Goal: Task Accomplishment & Management: Complete application form

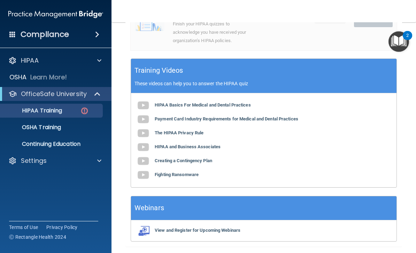
scroll to position [257, 0]
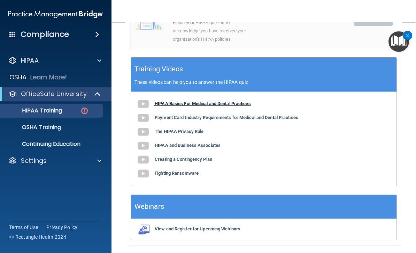
click at [217, 101] on b "HIPAA Basics For Medical and Dental Practices" at bounding box center [203, 103] width 96 height 5
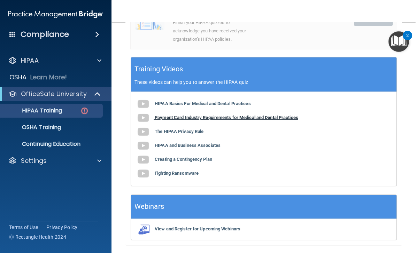
click at [223, 115] on b "Payment Card Industry Requirements for Medical and Dental Practices" at bounding box center [227, 117] width 144 height 5
click at [189, 129] on b "The HIPAA Privacy Rule" at bounding box center [179, 131] width 49 height 5
click at [193, 143] on b "HIPAA and Business Associates" at bounding box center [188, 145] width 66 height 5
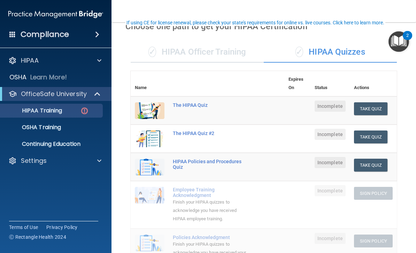
scroll to position [33, 0]
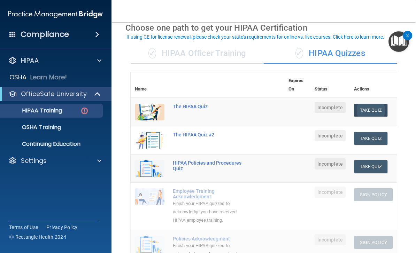
click at [366, 108] on button "Take Quiz" at bounding box center [370, 110] width 33 height 13
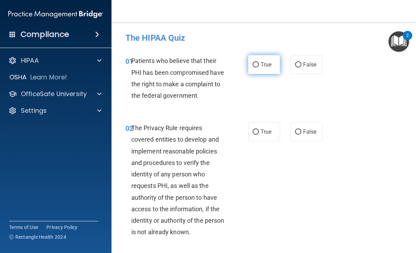
click at [259, 61] on label "True" at bounding box center [264, 64] width 32 height 19
click at [259, 62] on input "True" at bounding box center [256, 64] width 6 height 5
radio input "true"
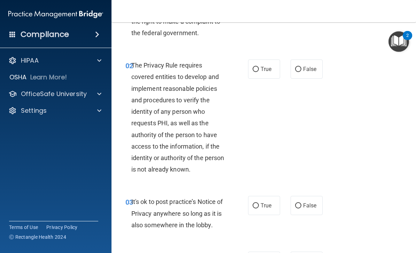
scroll to position [64, 0]
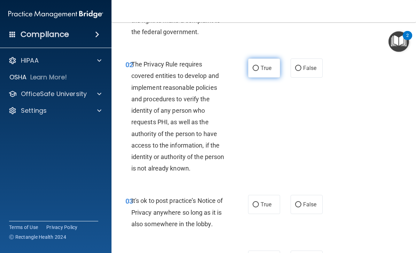
click at [258, 70] on input "True" at bounding box center [256, 68] width 6 height 5
radio input "true"
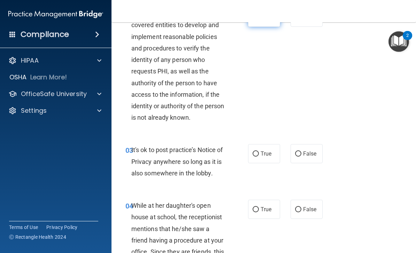
scroll to position [116, 0]
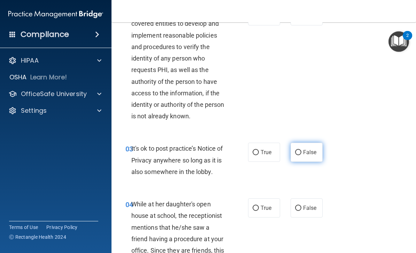
click at [301, 150] on input "False" at bounding box center [298, 152] width 6 height 5
radio input "true"
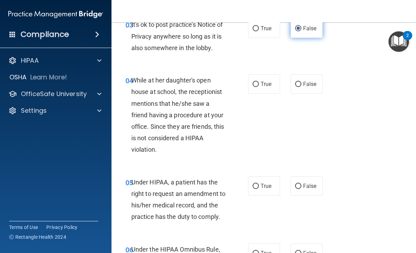
scroll to position [255, 0]
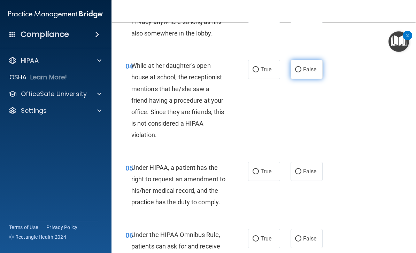
click at [300, 67] on input "False" at bounding box center [298, 69] width 6 height 5
radio input "true"
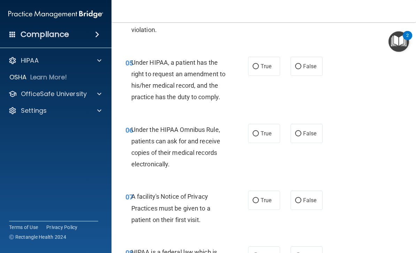
scroll to position [361, 0]
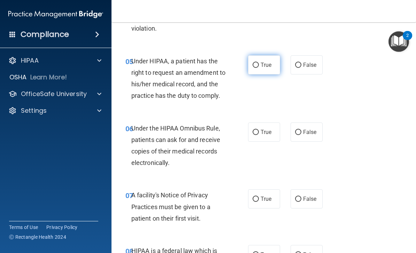
click at [255, 63] on input "True" at bounding box center [256, 65] width 6 height 5
radio input "true"
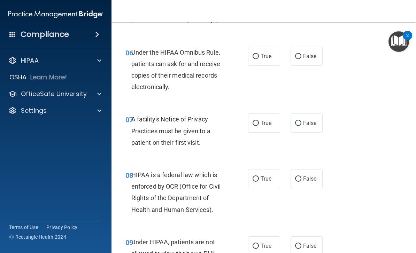
scroll to position [438, 0]
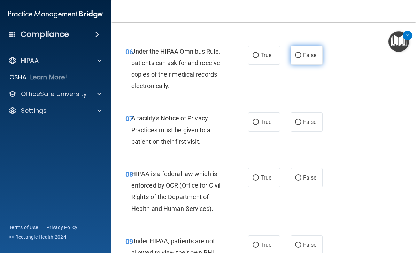
click at [301, 53] on input "False" at bounding box center [298, 55] width 6 height 5
radio input "true"
click at [258, 120] on input "True" at bounding box center [256, 122] width 6 height 5
radio input "true"
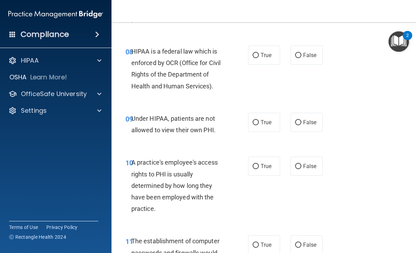
scroll to position [561, 0]
click at [261, 52] on span "True" at bounding box center [266, 55] width 11 height 7
click at [259, 53] on input "True" at bounding box center [256, 55] width 6 height 5
radio input "true"
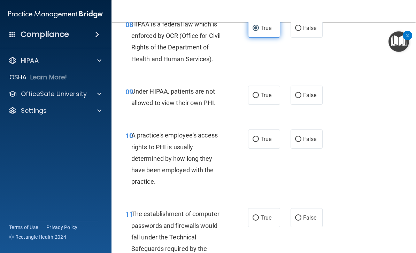
scroll to position [597, 0]
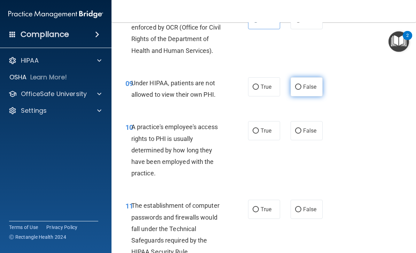
click at [298, 85] on input "False" at bounding box center [298, 87] width 6 height 5
radio input "true"
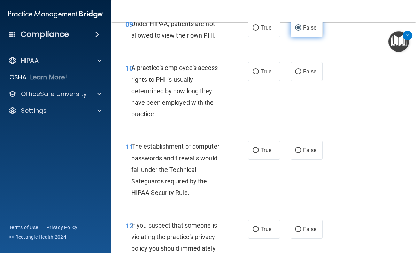
scroll to position [637, 0]
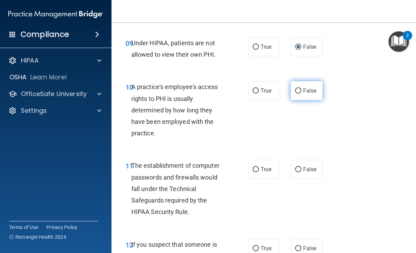
click at [300, 89] on input "False" at bounding box center [298, 91] width 6 height 5
radio input "true"
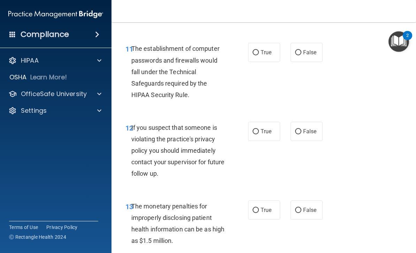
scroll to position [760, 0]
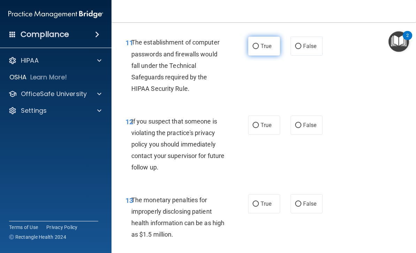
click at [256, 44] on input "True" at bounding box center [256, 46] width 6 height 5
radio input "true"
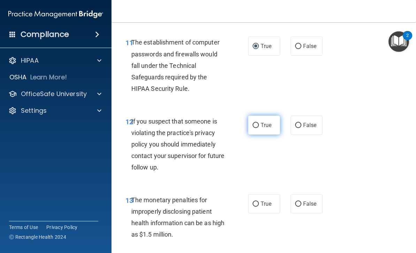
click at [254, 123] on input "True" at bounding box center [256, 125] width 6 height 5
radio input "true"
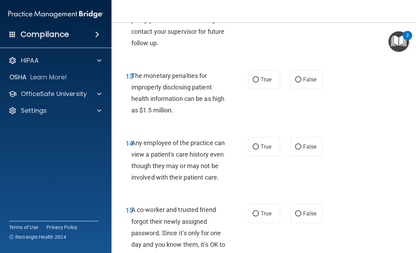
scroll to position [885, 0]
click at [257, 77] on input "True" at bounding box center [256, 79] width 6 height 5
radio input "true"
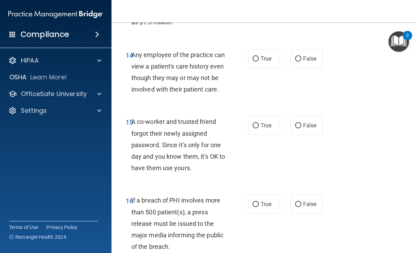
scroll to position [975, 0]
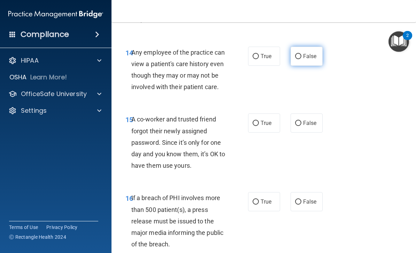
click at [295, 47] on label "False" at bounding box center [307, 56] width 32 height 19
click at [295, 54] on input "False" at bounding box center [298, 56] width 6 height 5
radio input "true"
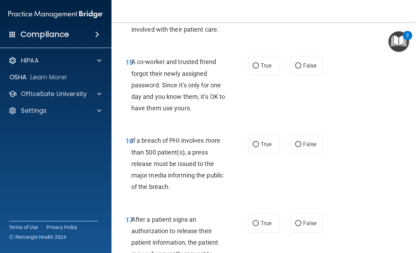
scroll to position [1034, 0]
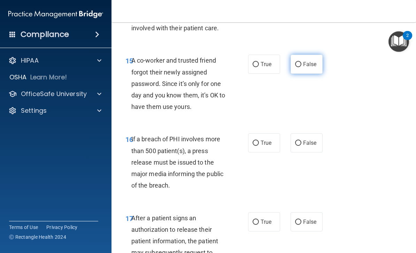
click at [300, 55] on label "False" at bounding box center [307, 64] width 32 height 19
click at [300, 62] on input "False" at bounding box center [298, 64] width 6 height 5
radio input "true"
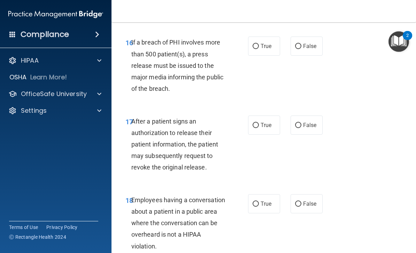
scroll to position [1132, 0]
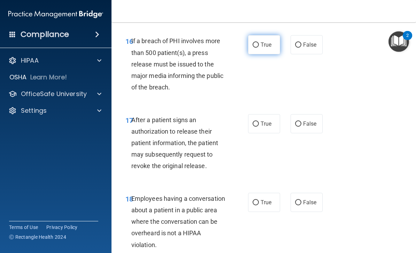
click at [258, 35] on label "True" at bounding box center [264, 44] width 32 height 19
click at [258, 43] on input "True" at bounding box center [256, 45] width 6 height 5
radio input "true"
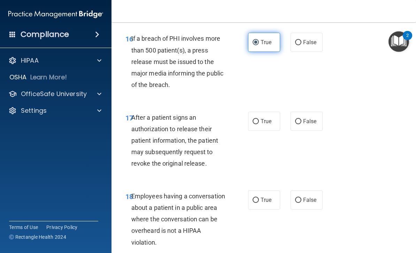
scroll to position [1133, 0]
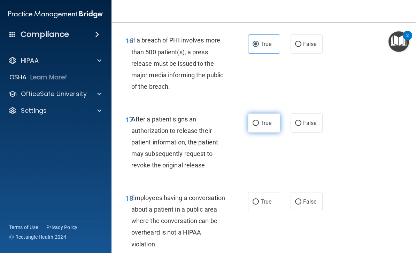
click at [258, 121] on input "True" at bounding box center [256, 123] width 6 height 5
radio input "true"
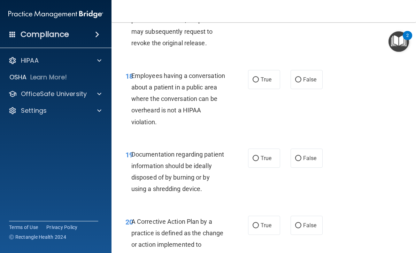
scroll to position [1260, 0]
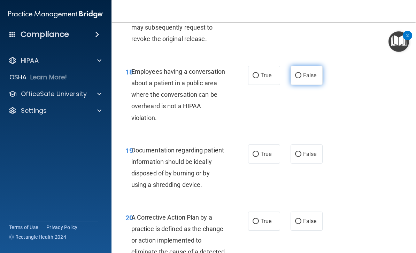
click at [292, 73] on label "False" at bounding box center [307, 75] width 32 height 19
click at [295, 73] on input "False" at bounding box center [298, 75] width 6 height 5
radio input "true"
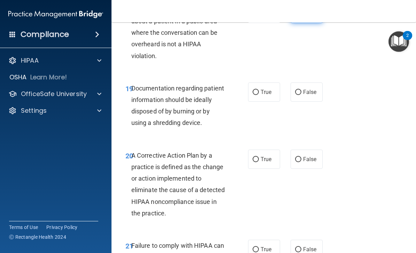
scroll to position [1323, 0]
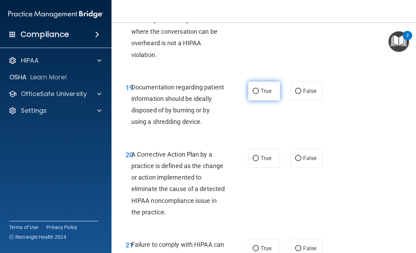
click at [263, 82] on label "True" at bounding box center [264, 91] width 32 height 19
click at [259, 89] on input "True" at bounding box center [256, 91] width 6 height 5
radio input "true"
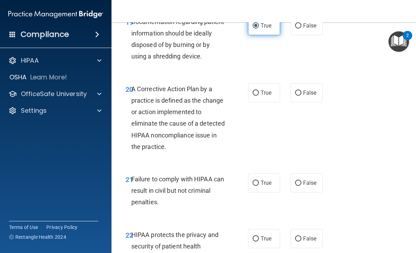
scroll to position [1394, 0]
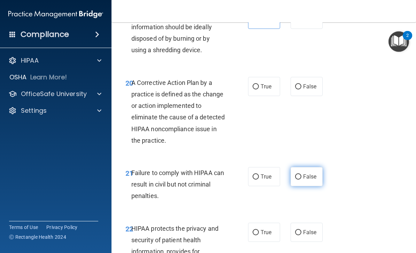
click at [299, 175] on input "False" at bounding box center [298, 177] width 6 height 5
radio input "true"
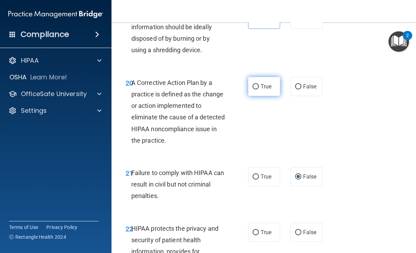
click at [269, 83] on span "True" at bounding box center [266, 86] width 11 height 7
click at [259, 84] on input "True" at bounding box center [256, 86] width 6 height 5
radio input "true"
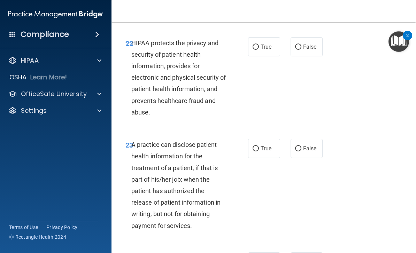
scroll to position [1581, 0]
click at [257, 44] on input "True" at bounding box center [256, 46] width 6 height 5
radio input "true"
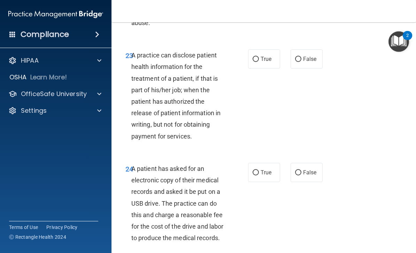
scroll to position [1675, 0]
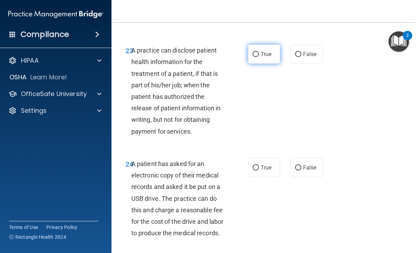
click at [258, 52] on input "True" at bounding box center [256, 54] width 6 height 5
radio input "true"
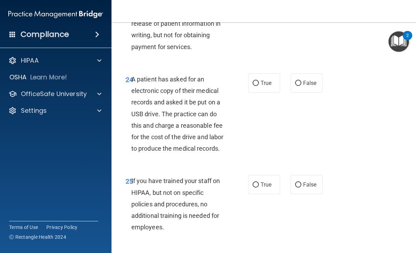
scroll to position [1761, 0]
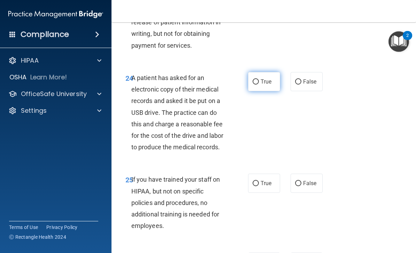
click at [250, 72] on label "True" at bounding box center [264, 81] width 32 height 19
click at [253, 79] on input "True" at bounding box center [256, 81] width 6 height 5
radio input "true"
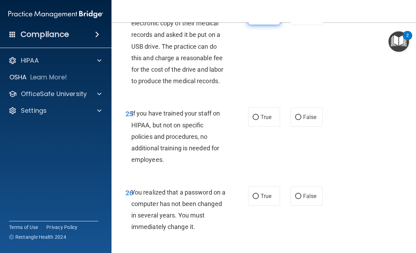
scroll to position [1831, 0]
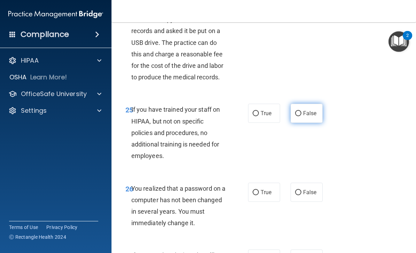
click at [301, 111] on input "False" at bounding box center [298, 113] width 6 height 5
radio input "true"
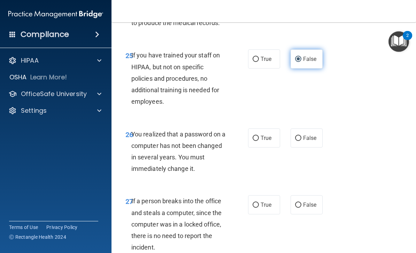
scroll to position [1894, 0]
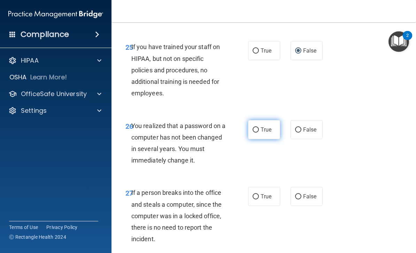
click at [259, 120] on label "True" at bounding box center [264, 129] width 32 height 19
click at [259, 128] on input "True" at bounding box center [256, 130] width 6 height 5
radio input "true"
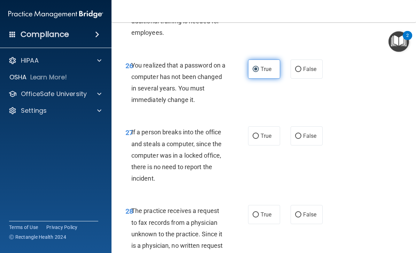
scroll to position [1954, 0]
click at [298, 133] on input "False" at bounding box center [298, 135] width 6 height 5
radio input "true"
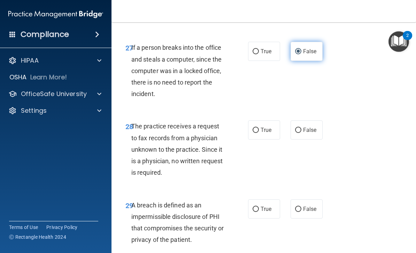
scroll to position [2041, 0]
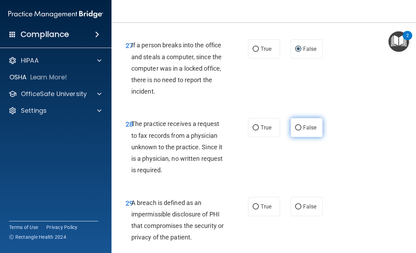
click at [299, 125] on input "False" at bounding box center [298, 127] width 6 height 5
radio input "true"
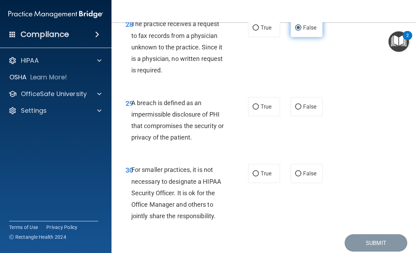
scroll to position [2144, 0]
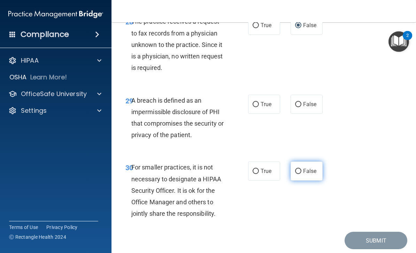
click at [298, 169] on input "False" at bounding box center [298, 171] width 6 height 5
radio input "true"
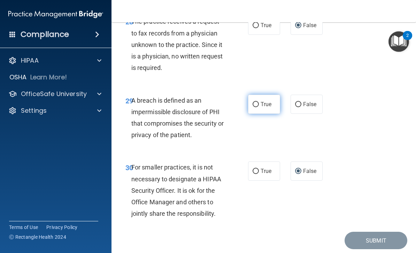
click at [256, 102] on input "True" at bounding box center [256, 104] width 6 height 5
radio input "true"
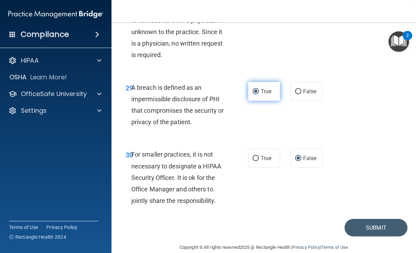
scroll to position [2156, 0]
click at [381, 220] on button "Submit" at bounding box center [376, 229] width 63 height 18
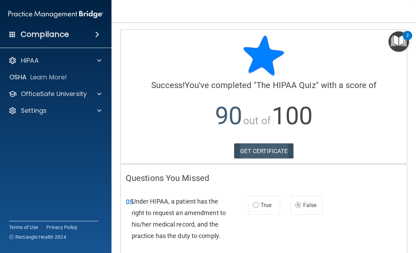
click at [259, 149] on link "GET CERTIFICATE" at bounding box center [264, 151] width 60 height 15
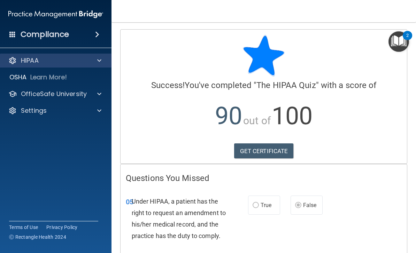
click at [73, 64] on div "HIPAA" at bounding box center [46, 60] width 86 height 8
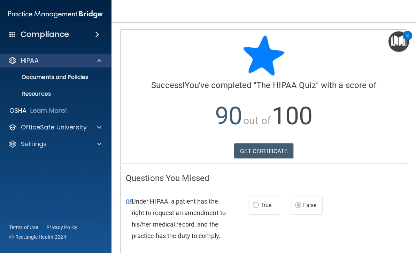
click at [97, 63] on div at bounding box center [98, 60] width 17 height 8
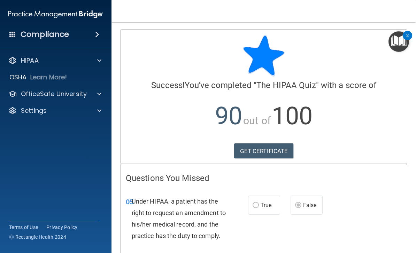
click at [91, 36] on div "Compliance" at bounding box center [56, 34] width 112 height 15
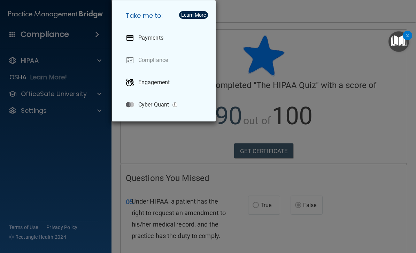
click at [276, 72] on div "Take me to: Payments Compliance Engagement Cyber Quant" at bounding box center [208, 126] width 416 height 253
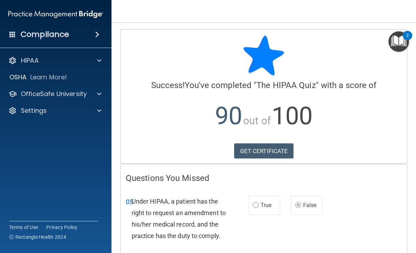
click at [394, 44] on img "Open Resource Center, 2 new notifications" at bounding box center [399, 41] width 21 height 21
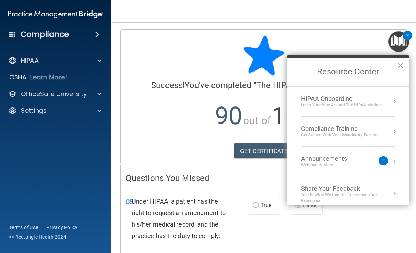
click at [374, 102] on div "HIPAA Onboarding" at bounding box center [341, 99] width 81 height 8
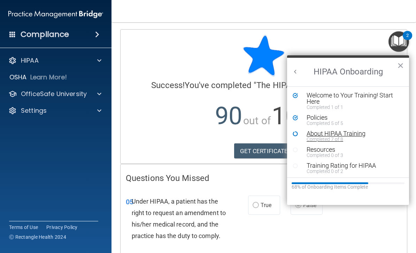
click at [352, 137] on div "Completed 7 of 8" at bounding box center [353, 139] width 93 height 5
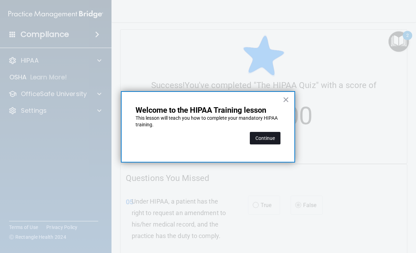
click at [271, 140] on button "Continue" at bounding box center [265, 138] width 31 height 13
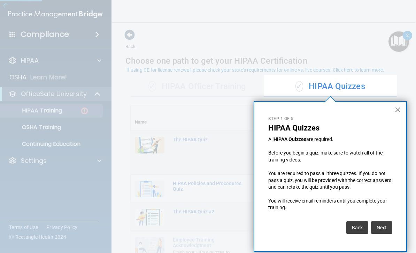
click at [396, 110] on button "×" at bounding box center [398, 109] width 7 height 11
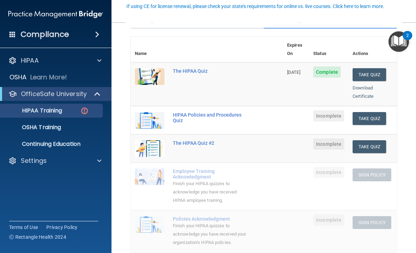
scroll to position [69, 0]
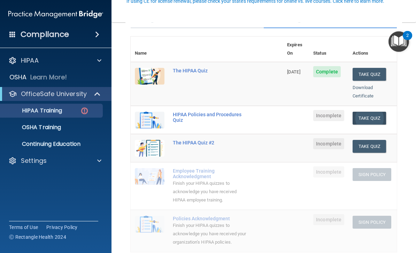
click at [375, 112] on button "Take Quiz" at bounding box center [369, 118] width 33 height 13
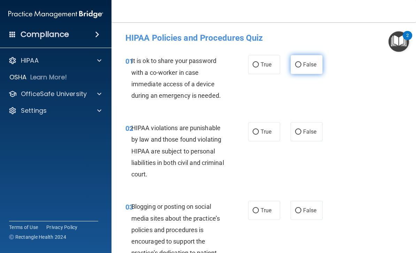
click at [300, 64] on input "False" at bounding box center [298, 64] width 6 height 5
radio input "true"
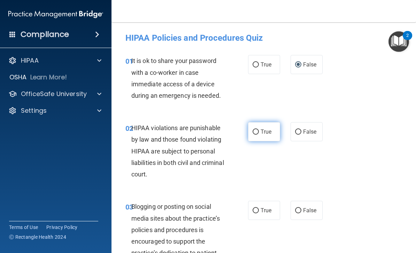
click at [258, 133] on input "True" at bounding box center [256, 132] width 6 height 5
radio input "true"
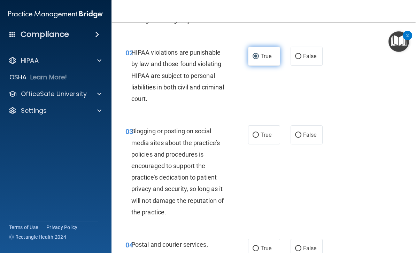
scroll to position [98, 0]
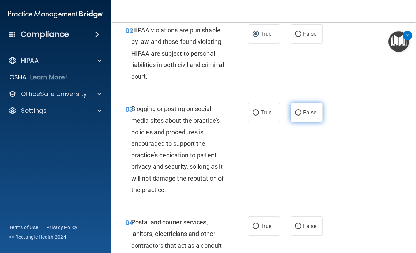
click at [300, 112] on input "False" at bounding box center [298, 112] width 6 height 5
radio input "true"
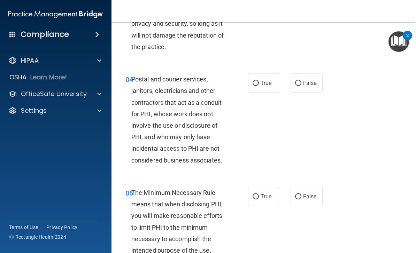
scroll to position [242, 0]
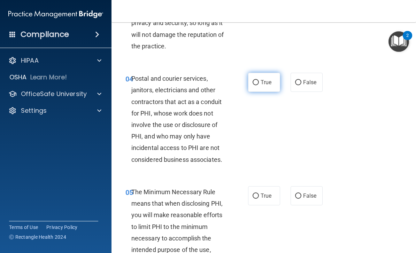
click at [256, 80] on input "True" at bounding box center [256, 82] width 6 height 5
radio input "true"
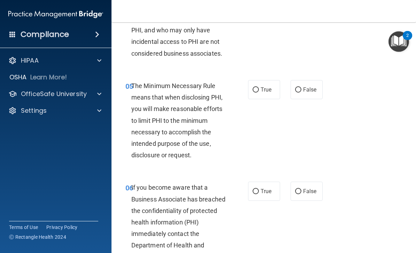
scroll to position [349, 0]
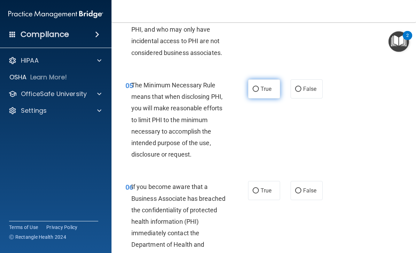
click at [252, 90] on label "True" at bounding box center [264, 88] width 32 height 19
click at [253, 90] on input "True" at bounding box center [256, 89] width 6 height 5
radio input "true"
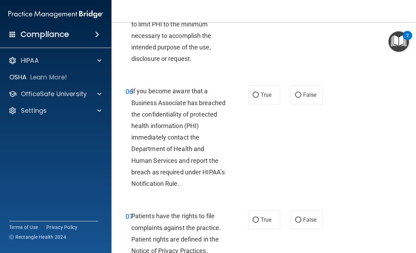
scroll to position [469, 0]
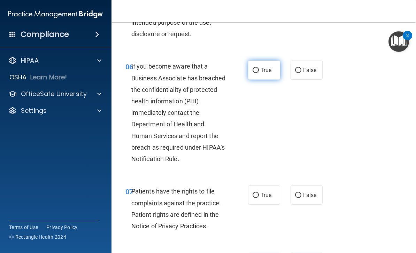
click at [258, 68] on input "True" at bounding box center [256, 70] width 6 height 5
radio input "true"
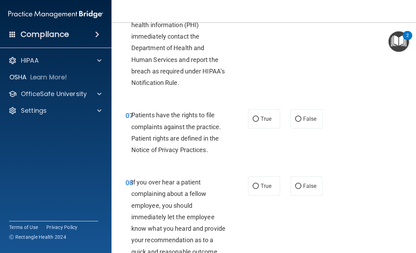
scroll to position [575, 0]
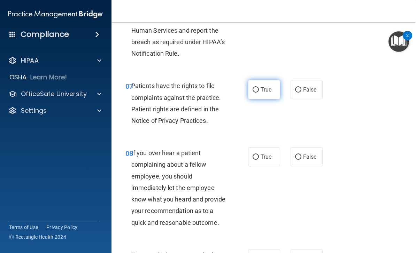
click at [257, 90] on input "True" at bounding box center [256, 89] width 6 height 5
radio input "true"
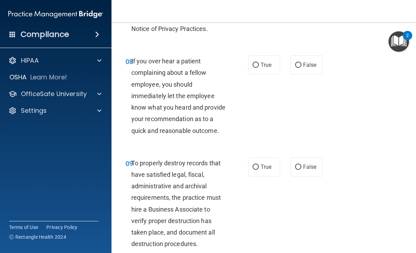
scroll to position [668, 0]
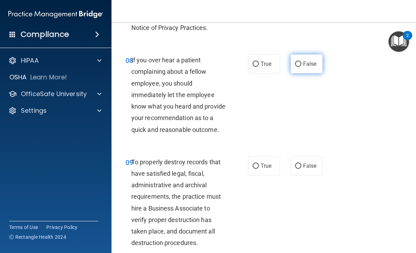
click at [307, 61] on span "False" at bounding box center [310, 64] width 14 height 7
click at [301, 62] on input "False" at bounding box center [298, 64] width 6 height 5
radio input "true"
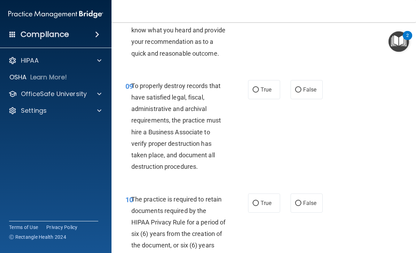
scroll to position [742, 0]
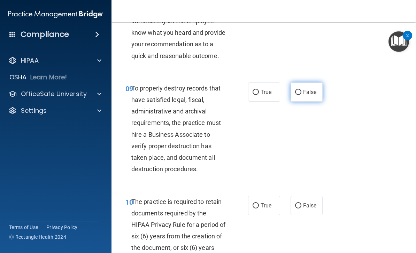
click at [301, 90] on input "False" at bounding box center [298, 92] width 6 height 5
radio input "true"
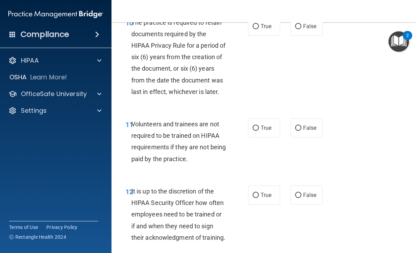
scroll to position [924, 0]
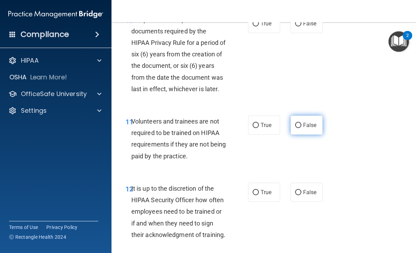
click at [308, 123] on span "False" at bounding box center [310, 125] width 14 height 7
click at [301, 123] on input "False" at bounding box center [298, 125] width 6 height 5
radio input "true"
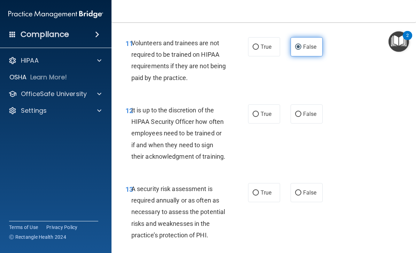
scroll to position [1008, 0]
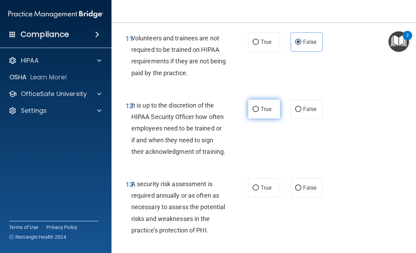
click at [262, 106] on span "True" at bounding box center [266, 109] width 11 height 7
click at [259, 107] on input "True" at bounding box center [256, 109] width 6 height 5
radio input "true"
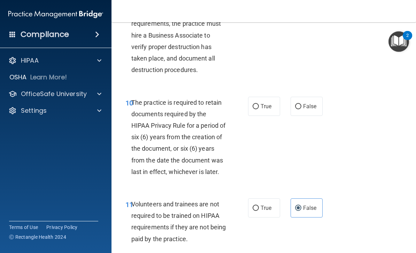
scroll to position [842, 0]
click at [265, 104] on span "True" at bounding box center [266, 106] width 11 height 7
click at [259, 104] on input "True" at bounding box center [256, 106] width 6 height 5
radio input "true"
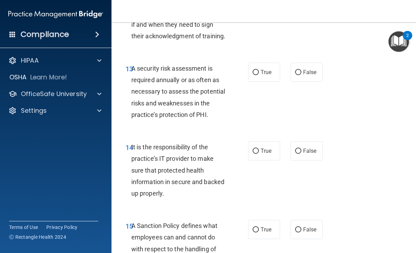
scroll to position [1127, 0]
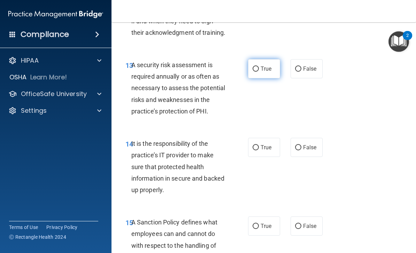
click at [258, 67] on input "True" at bounding box center [256, 69] width 6 height 5
radio input "true"
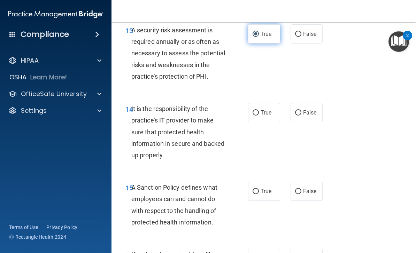
scroll to position [1175, 0]
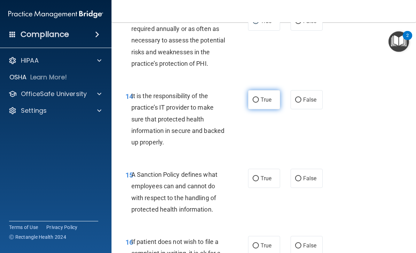
click at [259, 90] on label "True" at bounding box center [264, 99] width 32 height 19
click at [259, 98] on input "True" at bounding box center [256, 100] width 6 height 5
radio input "true"
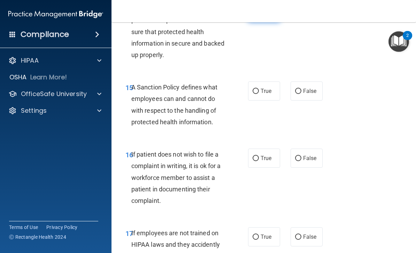
scroll to position [1261, 0]
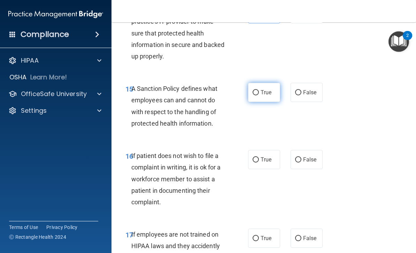
click at [273, 88] on label "True" at bounding box center [264, 92] width 32 height 19
click at [259, 90] on input "True" at bounding box center [256, 92] width 6 height 5
radio input "true"
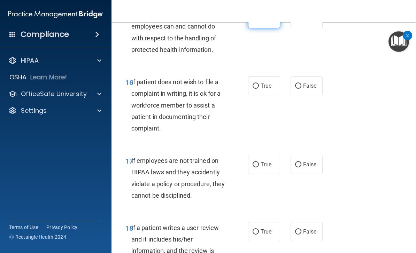
scroll to position [1335, 0]
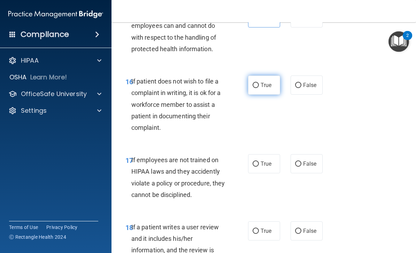
click at [263, 82] on span "True" at bounding box center [266, 85] width 11 height 7
click at [259, 83] on input "True" at bounding box center [256, 85] width 6 height 5
radio input "true"
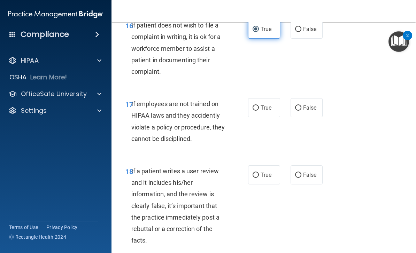
scroll to position [1402, 0]
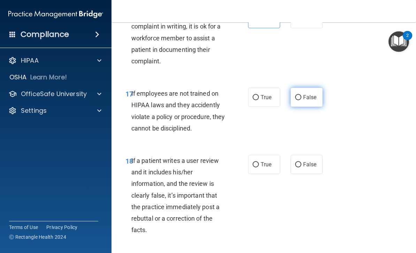
click at [308, 94] on span "False" at bounding box center [310, 97] width 14 height 7
click at [301, 95] on input "False" at bounding box center [298, 97] width 6 height 5
radio input "true"
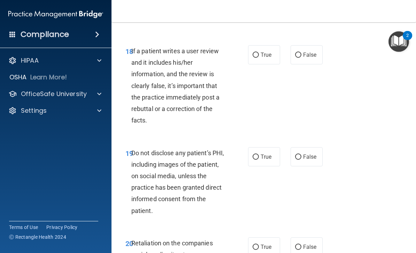
scroll to position [1512, 0]
click at [315, 55] on label "False" at bounding box center [307, 54] width 32 height 19
click at [301, 55] on input "False" at bounding box center [298, 54] width 6 height 5
radio input "true"
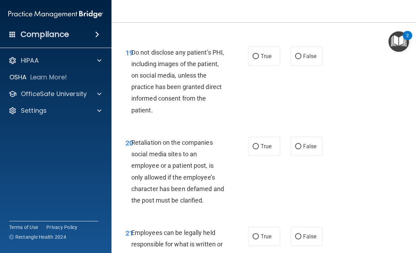
scroll to position [1614, 0]
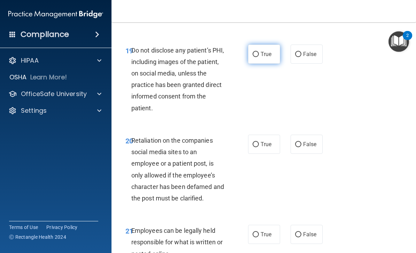
click at [265, 51] on span "True" at bounding box center [266, 54] width 11 height 7
click at [259, 52] on input "True" at bounding box center [256, 54] width 6 height 5
radio input "true"
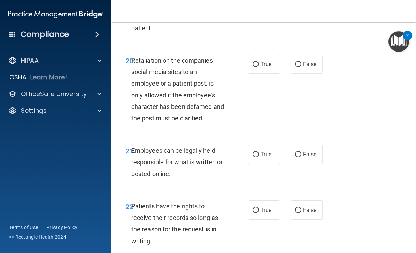
scroll to position [1695, 0]
click at [316, 61] on span "False" at bounding box center [310, 64] width 14 height 7
click at [301, 62] on input "False" at bounding box center [298, 64] width 6 height 5
radio input "true"
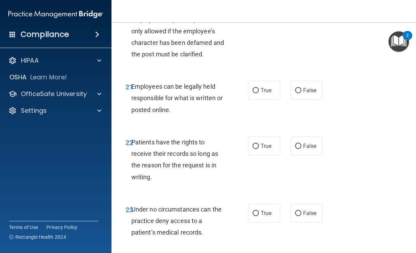
scroll to position [1759, 0]
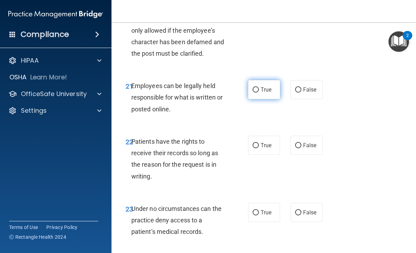
click at [277, 84] on label "True" at bounding box center [264, 89] width 32 height 19
click at [259, 87] on input "True" at bounding box center [256, 89] width 6 height 5
radio input "true"
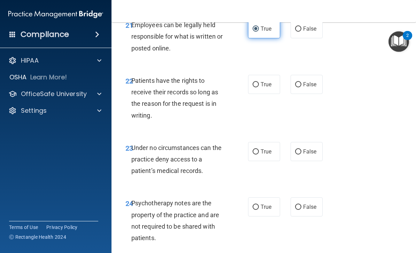
scroll to position [1821, 0]
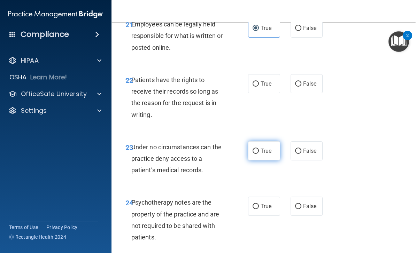
click at [271, 148] on span "True" at bounding box center [266, 151] width 11 height 7
click at [259, 149] on input "True" at bounding box center [256, 151] width 6 height 5
radio input "true"
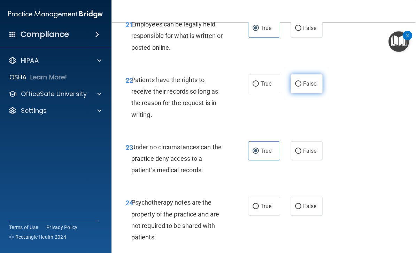
click at [305, 81] on span "False" at bounding box center [310, 84] width 14 height 7
click at [301, 82] on input "False" at bounding box center [298, 84] width 6 height 5
radio input "true"
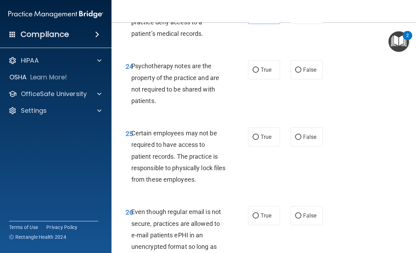
scroll to position [1959, 0]
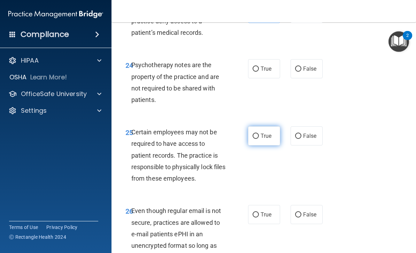
click at [274, 127] on label "True" at bounding box center [264, 136] width 32 height 19
click at [259, 134] on input "True" at bounding box center [256, 136] width 6 height 5
radio input "true"
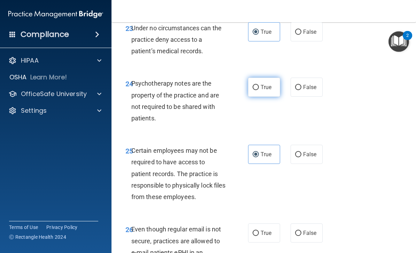
click at [249, 83] on label "True" at bounding box center [264, 87] width 32 height 19
click at [253, 85] on input "True" at bounding box center [256, 87] width 6 height 5
radio input "true"
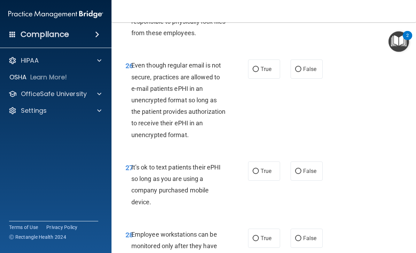
scroll to position [2105, 0]
click at [317, 60] on label "False" at bounding box center [307, 68] width 32 height 19
click at [301, 67] on input "False" at bounding box center [298, 69] width 6 height 5
radio input "true"
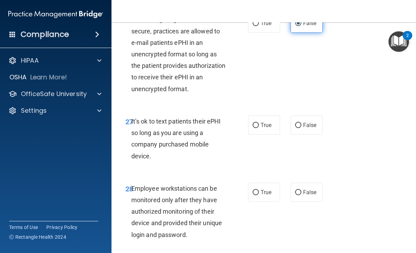
scroll to position [2151, 0]
click at [309, 122] on span "False" at bounding box center [310, 125] width 14 height 7
click at [301, 123] on input "False" at bounding box center [298, 125] width 6 height 5
radio input "true"
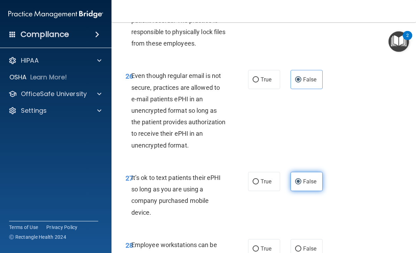
scroll to position [2084, 0]
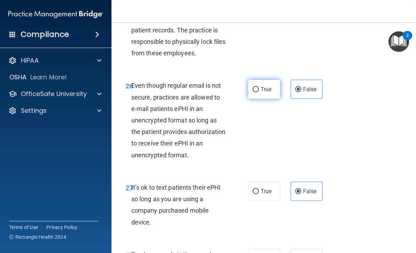
click at [265, 85] on label "True" at bounding box center [264, 89] width 32 height 19
click at [259, 87] on input "True" at bounding box center [256, 89] width 6 height 5
radio input "true"
radio input "false"
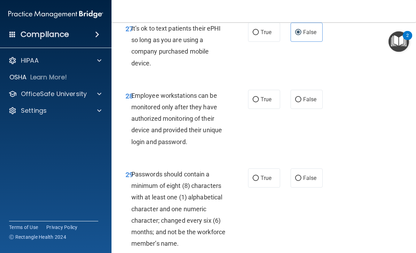
scroll to position [2255, 0]
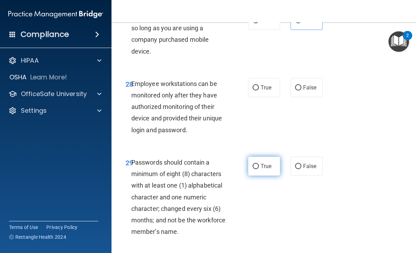
click at [267, 157] on label "True" at bounding box center [264, 166] width 32 height 19
click at [259, 164] on input "True" at bounding box center [256, 166] width 6 height 5
radio input "true"
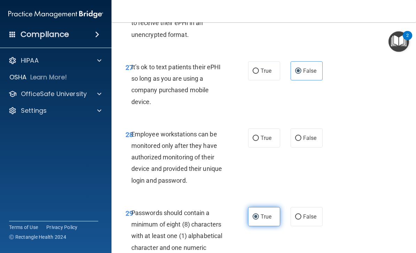
scroll to position [2204, 0]
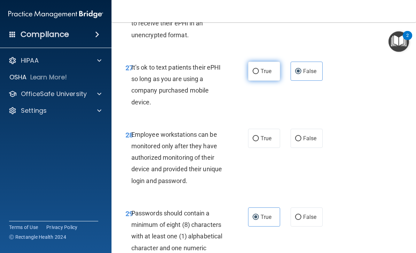
click at [276, 63] on label "True" at bounding box center [264, 71] width 32 height 19
click at [259, 69] on input "True" at bounding box center [256, 71] width 6 height 5
radio input "true"
radio input "false"
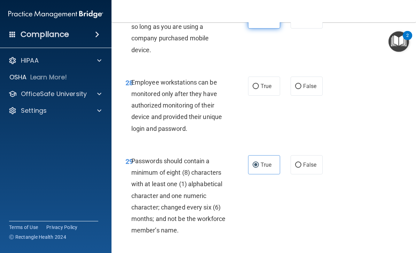
scroll to position [2256, 0]
click at [263, 83] on span "True" at bounding box center [266, 86] width 11 height 7
click at [259, 84] on input "True" at bounding box center [256, 86] width 6 height 5
radio input "true"
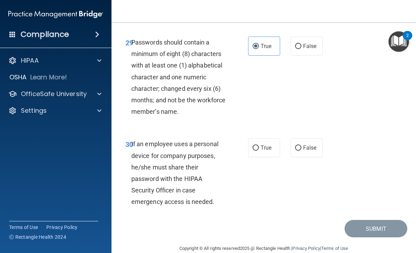
scroll to position [2375, 0]
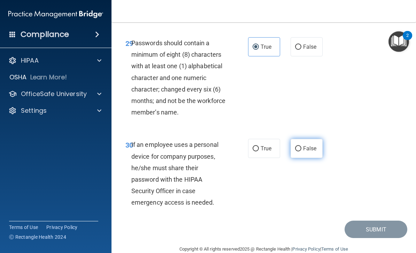
click at [308, 145] on span "False" at bounding box center [310, 148] width 14 height 7
click at [301, 146] on input "False" at bounding box center [298, 148] width 6 height 5
radio input "true"
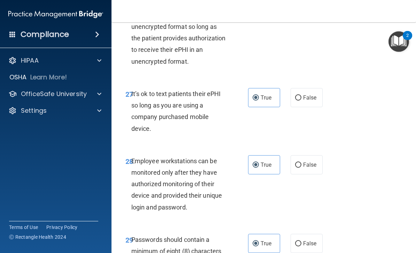
scroll to position [2173, 0]
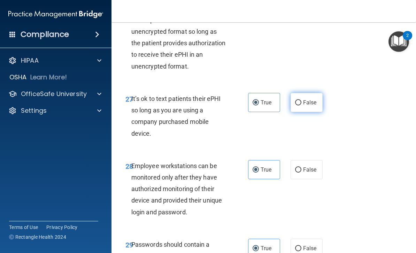
click at [300, 100] on input "False" at bounding box center [298, 102] width 6 height 5
radio input "true"
radio input "false"
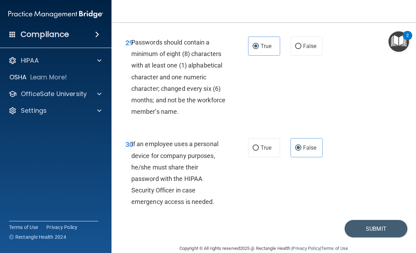
scroll to position [2375, 0]
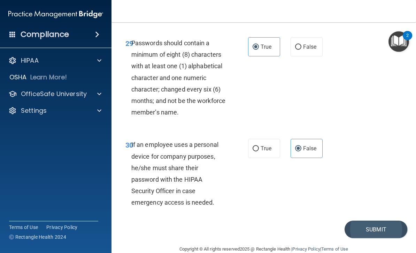
click at [384, 221] on button "Submit" at bounding box center [376, 230] width 63 height 18
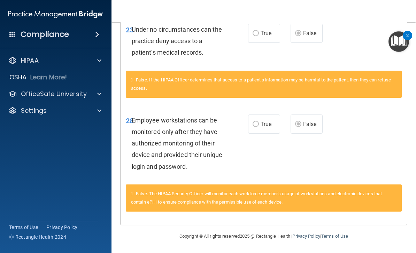
scroll to position [652, 0]
click at [402, 36] on img "Open Resource Center, 2 new notifications" at bounding box center [399, 41] width 21 height 21
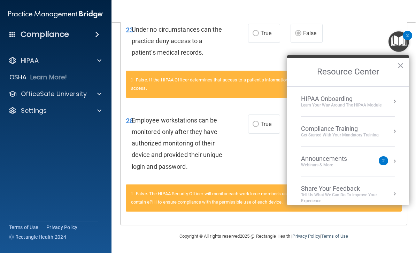
click at [355, 132] on div "Compliance Training" at bounding box center [340, 129] width 78 height 8
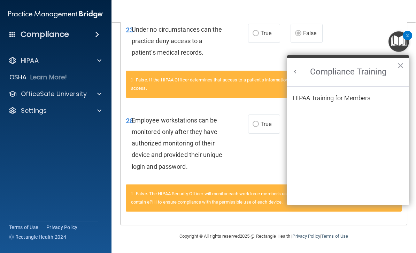
scroll to position [0, 0]
click at [334, 97] on div "HIPAA Training for Members" at bounding box center [332, 98] width 78 height 6
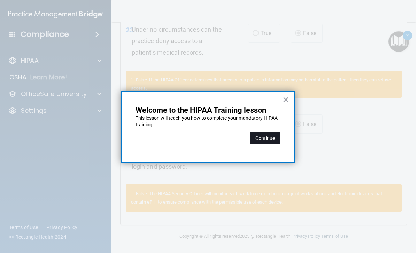
click at [267, 137] on button "Continue" at bounding box center [265, 138] width 31 height 13
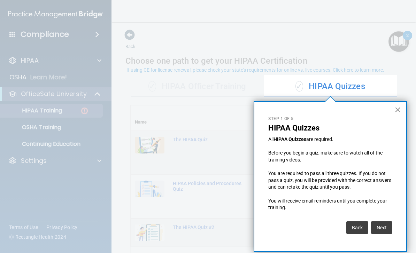
click at [395, 113] on button "×" at bounding box center [398, 109] width 7 height 11
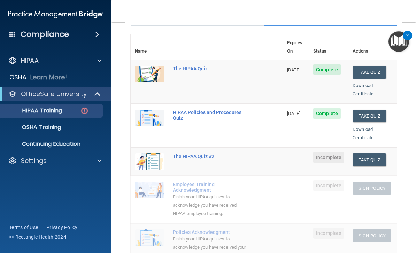
scroll to position [82, 0]
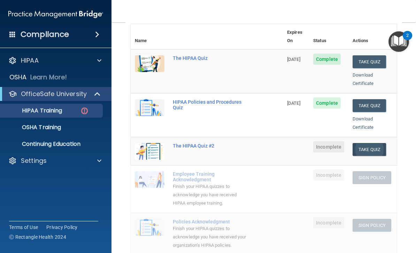
click at [370, 143] on button "Take Quiz" at bounding box center [369, 149] width 33 height 13
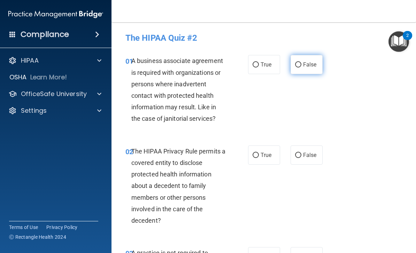
click at [305, 63] on span "False" at bounding box center [310, 64] width 14 height 7
click at [301, 63] on input "False" at bounding box center [298, 64] width 6 height 5
radio input "true"
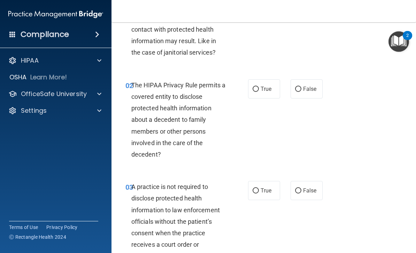
scroll to position [78, 0]
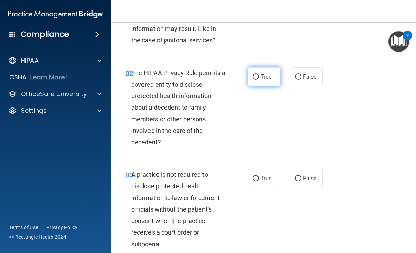
click at [258, 75] on input "True" at bounding box center [256, 77] width 6 height 5
radio input "true"
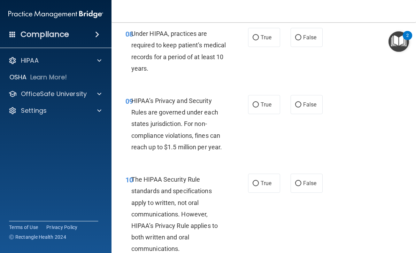
scroll to position [635, 0]
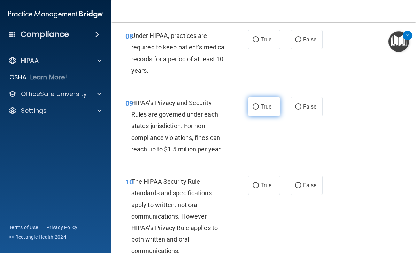
click at [267, 110] on label "True" at bounding box center [264, 106] width 32 height 19
click at [259, 110] on input "True" at bounding box center [256, 107] width 6 height 5
radio input "true"
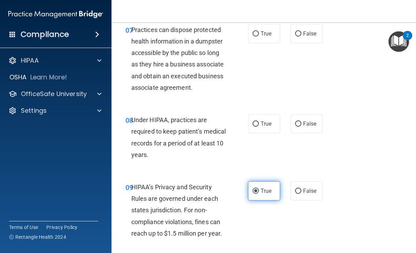
scroll to position [547, 0]
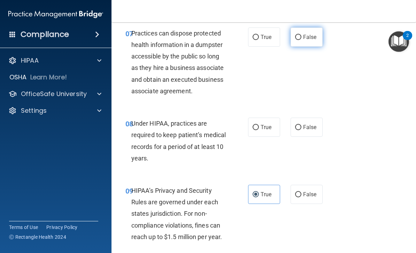
click at [304, 34] on span "False" at bounding box center [310, 37] width 14 height 7
click at [301, 35] on input "False" at bounding box center [298, 37] width 6 height 5
radio input "true"
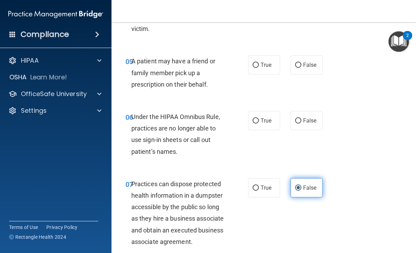
scroll to position [396, 0]
click at [301, 119] on input "False" at bounding box center [298, 121] width 6 height 5
radio input "true"
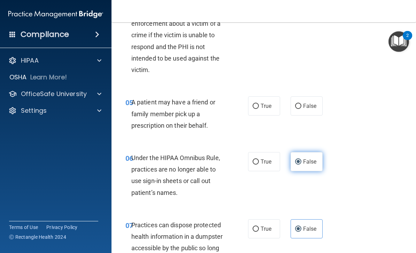
scroll to position [354, 0]
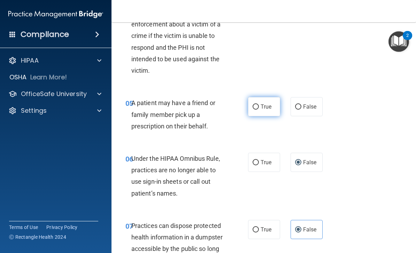
click at [257, 105] on input "True" at bounding box center [256, 107] width 6 height 5
radio input "true"
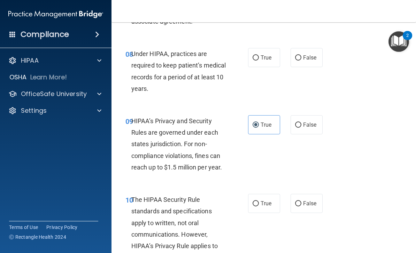
scroll to position [616, 0]
click at [258, 56] on input "True" at bounding box center [256, 58] width 6 height 5
radio input "true"
click at [308, 57] on span "False" at bounding box center [310, 58] width 14 height 7
click at [301, 57] on input "False" at bounding box center [298, 58] width 6 height 5
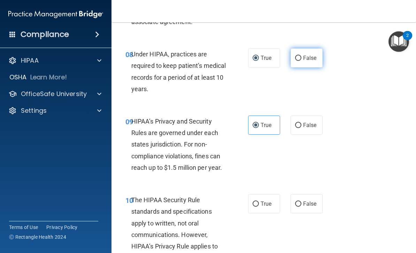
radio input "true"
radio input "false"
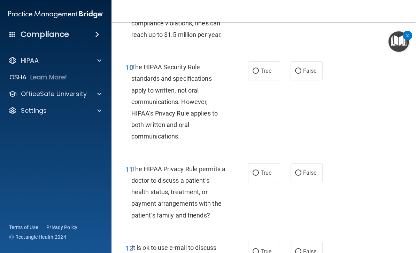
scroll to position [754, 0]
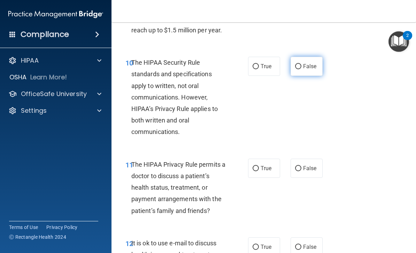
click at [311, 63] on span "False" at bounding box center [310, 66] width 14 height 7
click at [301, 64] on input "False" at bounding box center [298, 66] width 6 height 5
radio input "true"
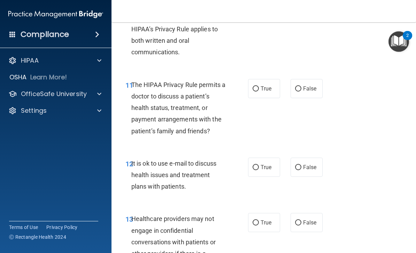
scroll to position [837, 0]
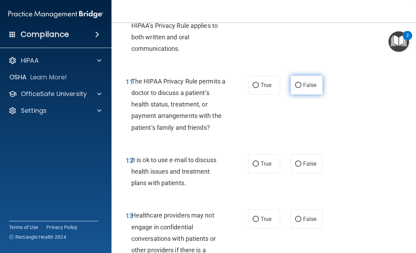
click at [300, 77] on label "False" at bounding box center [307, 85] width 32 height 19
click at [300, 83] on input "False" at bounding box center [298, 85] width 6 height 5
radio input "true"
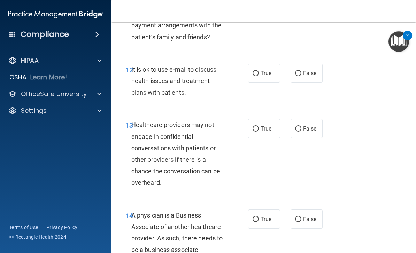
scroll to position [927, 0]
click at [263, 126] on span "True" at bounding box center [266, 129] width 11 height 7
click at [259, 127] on input "True" at bounding box center [256, 129] width 6 height 5
radio input "true"
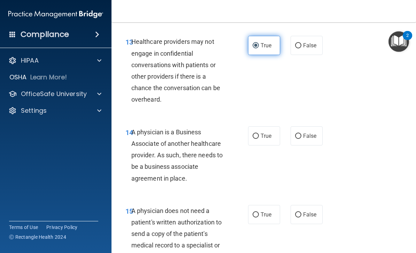
scroll to position [1010, 0]
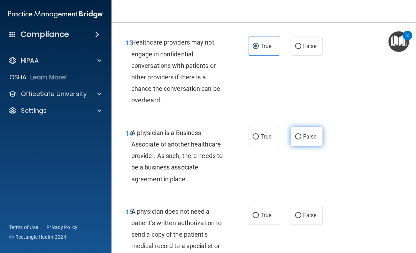
click at [300, 135] on input "False" at bounding box center [298, 137] width 6 height 5
radio input "true"
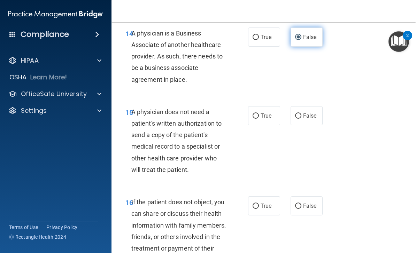
scroll to position [1110, 0]
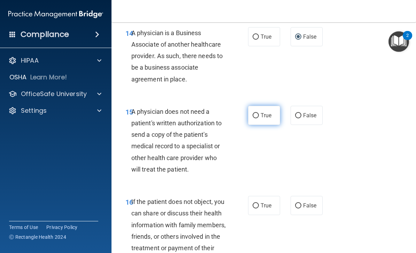
click at [254, 113] on input "True" at bounding box center [256, 115] width 6 height 5
radio input "true"
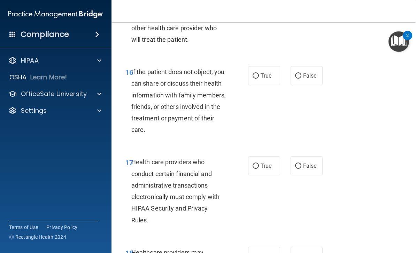
scroll to position [1246, 0]
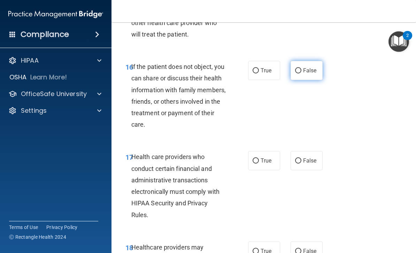
click at [301, 68] on input "False" at bounding box center [298, 70] width 6 height 5
radio input "true"
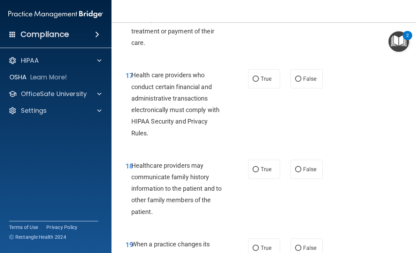
scroll to position [1331, 0]
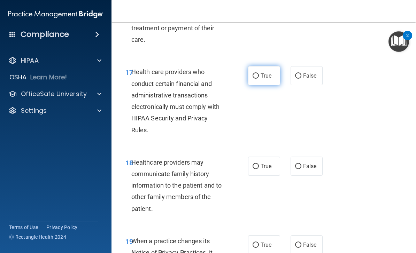
click at [265, 78] on label "True" at bounding box center [264, 75] width 32 height 19
click at [259, 78] on input "True" at bounding box center [256, 76] width 6 height 5
radio input "true"
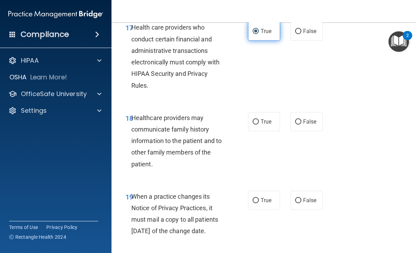
scroll to position [1376, 0]
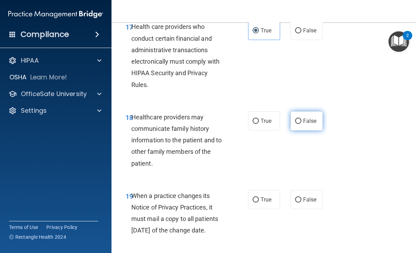
click at [305, 118] on span "False" at bounding box center [310, 121] width 14 height 7
click at [301, 119] on input "False" at bounding box center [298, 121] width 6 height 5
radio input "true"
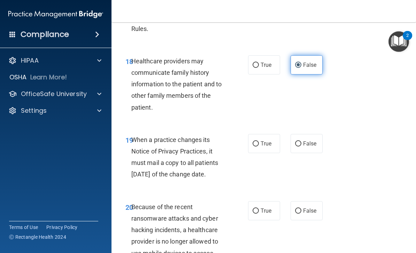
scroll to position [1432, 0]
click at [304, 140] on span "False" at bounding box center [310, 143] width 14 height 7
click at [301, 141] on input "False" at bounding box center [298, 143] width 6 height 5
radio input "true"
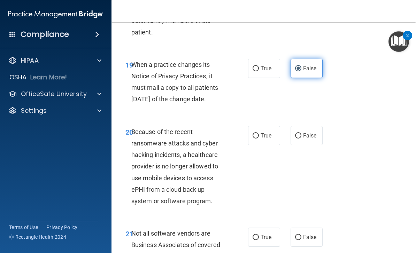
scroll to position [1515, 0]
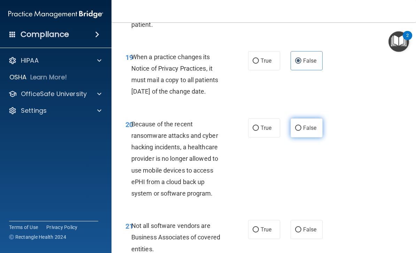
click at [313, 131] on span "False" at bounding box center [310, 128] width 14 height 7
click at [301, 131] on input "False" at bounding box center [298, 128] width 6 height 5
radio input "true"
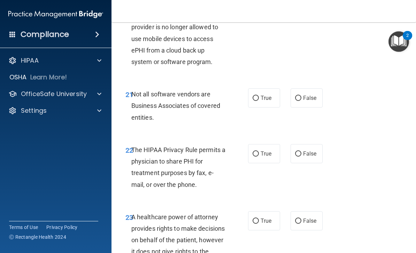
scroll to position [1647, 0]
click at [296, 101] on input "False" at bounding box center [298, 97] width 6 height 5
radio input "true"
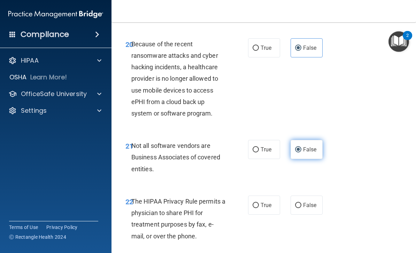
scroll to position [1595, 0]
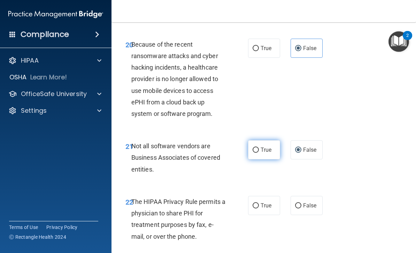
click at [255, 153] on input "True" at bounding box center [256, 150] width 6 height 5
radio input "true"
radio input "false"
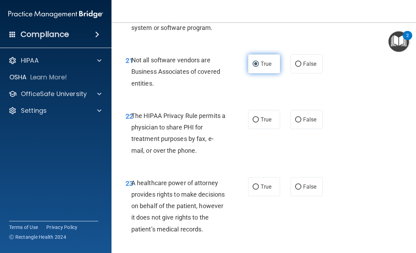
scroll to position [1681, 0]
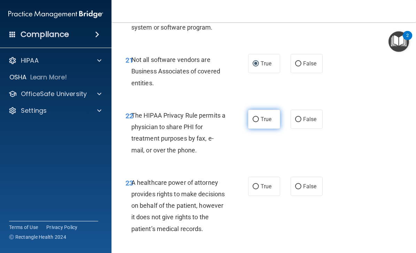
click at [254, 128] on label "True" at bounding box center [264, 119] width 32 height 19
click at [254, 122] on input "True" at bounding box center [256, 119] width 6 height 5
radio input "true"
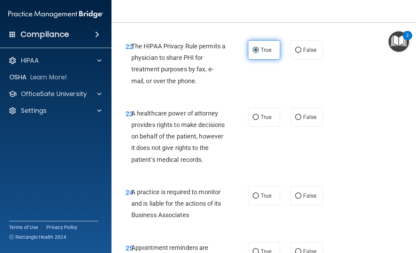
scroll to position [1754, 0]
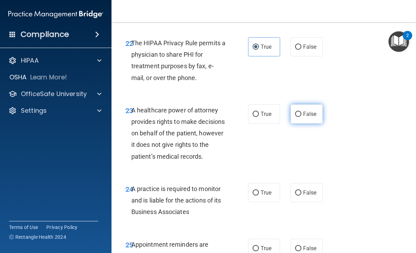
click at [309, 120] on label "False" at bounding box center [307, 114] width 32 height 19
click at [301, 117] on input "False" at bounding box center [298, 114] width 6 height 5
radio input "true"
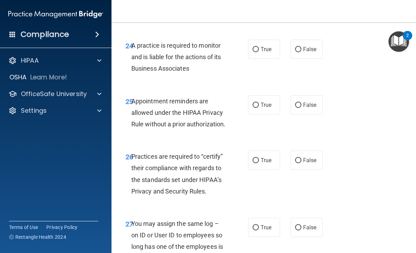
scroll to position [1901, 0]
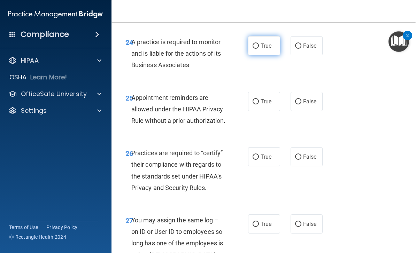
click at [262, 49] on span "True" at bounding box center [266, 46] width 11 height 7
click at [259, 49] on input "True" at bounding box center [256, 46] width 6 height 5
radio input "true"
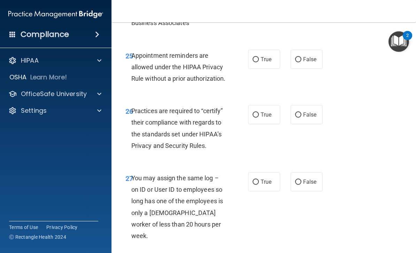
scroll to position [1943, 0]
click at [270, 62] on span "True" at bounding box center [266, 59] width 11 height 7
click at [259, 62] on input "True" at bounding box center [256, 59] width 6 height 5
radio input "true"
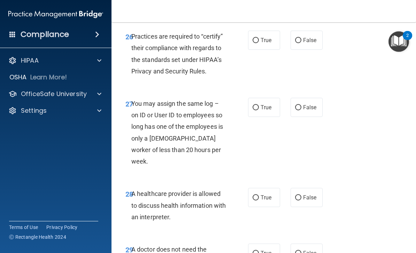
scroll to position [2018, 0]
click at [258, 43] on input "True" at bounding box center [256, 40] width 6 height 5
radio input "true"
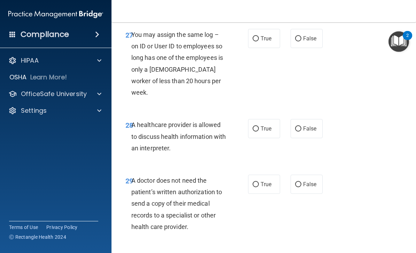
scroll to position [2088, 0]
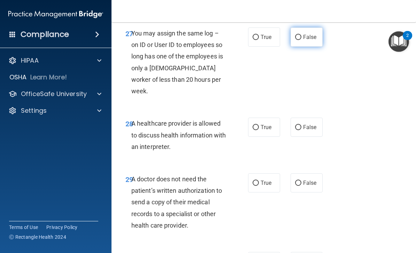
click at [315, 40] on span "False" at bounding box center [310, 37] width 14 height 7
click at [301, 40] on input "False" at bounding box center [298, 37] width 6 height 5
radio input "true"
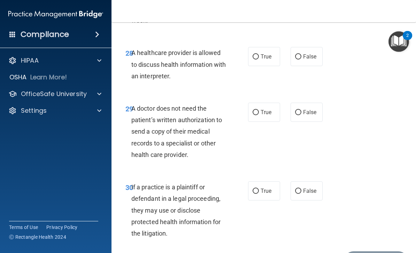
scroll to position [2163, 0]
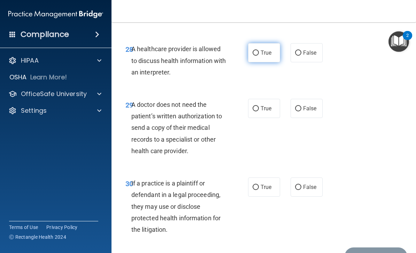
click at [267, 56] on span "True" at bounding box center [266, 52] width 11 height 7
click at [259, 56] on input "True" at bounding box center [256, 53] width 6 height 5
radio input "true"
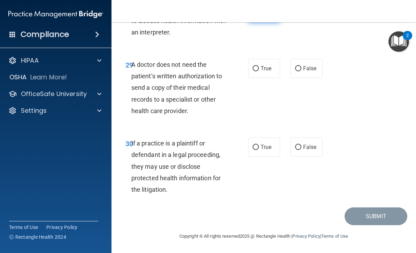
scroll to position [2214, 0]
click at [301, 147] on input "False" at bounding box center [298, 147] width 6 height 5
radio input "true"
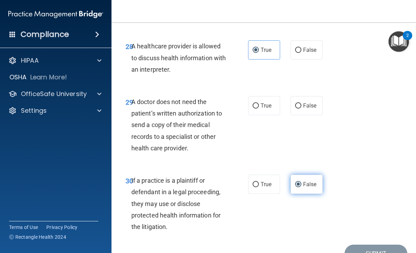
scroll to position [2165, 0]
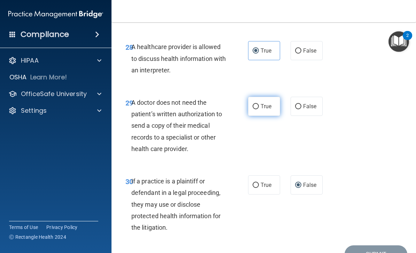
click at [269, 116] on label "True" at bounding box center [264, 106] width 32 height 19
click at [259, 109] on input "True" at bounding box center [256, 106] width 6 height 5
radio input "true"
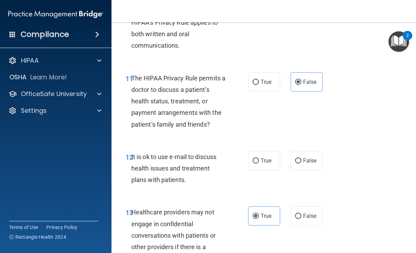
scroll to position [840, 0]
click at [268, 158] on span "True" at bounding box center [266, 161] width 11 height 7
click at [259, 159] on input "True" at bounding box center [256, 161] width 6 height 5
radio input "true"
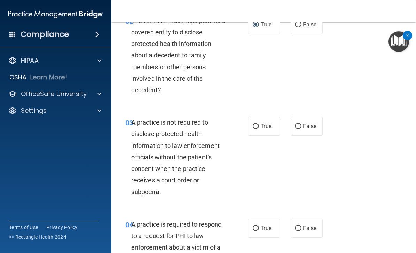
scroll to position [133, 0]
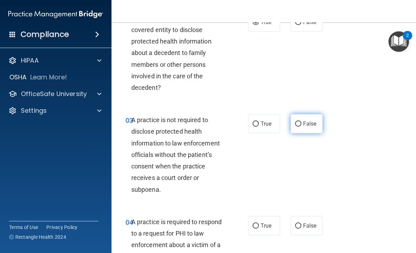
click at [305, 123] on span "False" at bounding box center [310, 124] width 14 height 7
click at [301, 123] on input "False" at bounding box center [298, 124] width 6 height 5
radio input "true"
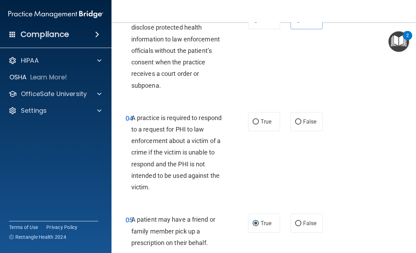
scroll to position [239, 0]
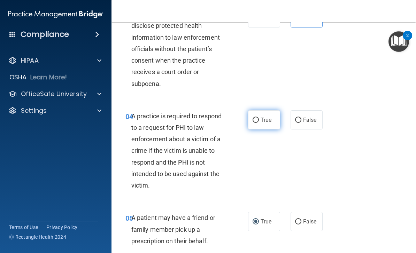
click at [273, 121] on label "True" at bounding box center [264, 119] width 32 height 19
click at [259, 121] on input "True" at bounding box center [256, 120] width 6 height 5
radio input "true"
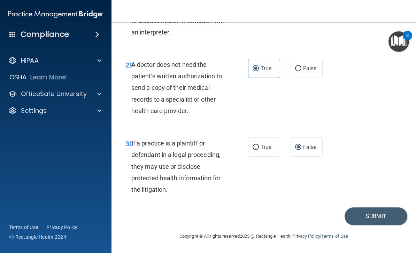
scroll to position [2214, 0]
click at [378, 217] on button "Submit" at bounding box center [376, 217] width 63 height 18
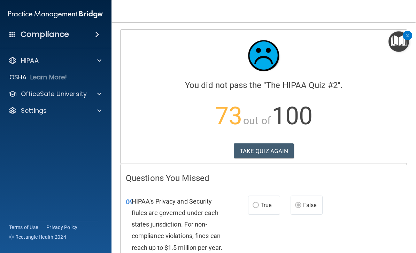
scroll to position [0, 0]
click at [272, 146] on button "TAKE QUIZ AGAIN" at bounding box center [264, 151] width 60 height 15
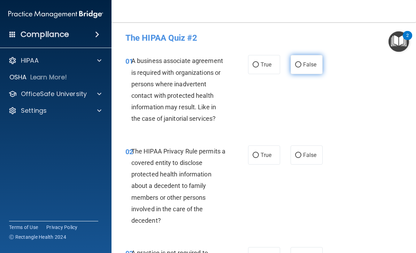
click at [297, 65] on input "False" at bounding box center [298, 64] width 6 height 5
radio input "true"
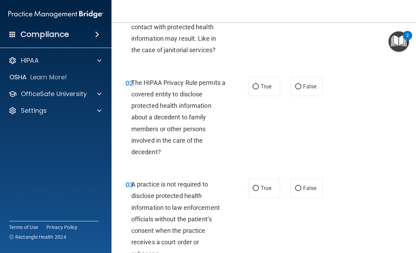
scroll to position [70, 0]
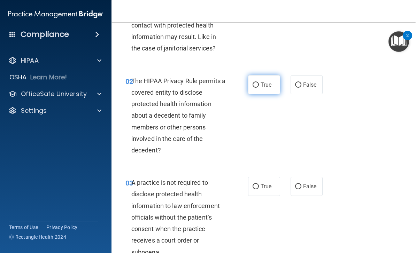
click at [262, 87] on span "True" at bounding box center [266, 85] width 11 height 7
click at [259, 87] on input "True" at bounding box center [256, 85] width 6 height 5
radio input "true"
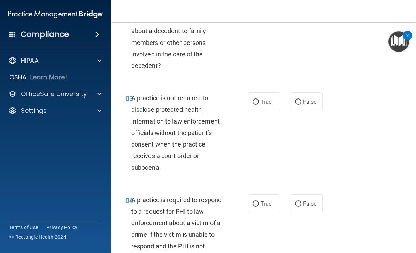
scroll to position [155, 0]
click at [267, 98] on span "True" at bounding box center [266, 101] width 11 height 7
click at [259, 99] on input "True" at bounding box center [256, 101] width 6 height 5
radio input "true"
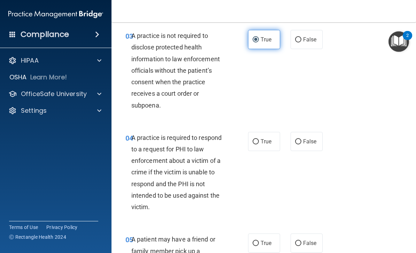
scroll to position [218, 0]
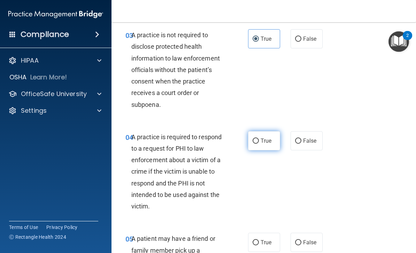
click at [266, 143] on label "True" at bounding box center [264, 140] width 32 height 19
click at [259, 143] on input "True" at bounding box center [256, 141] width 6 height 5
radio input "true"
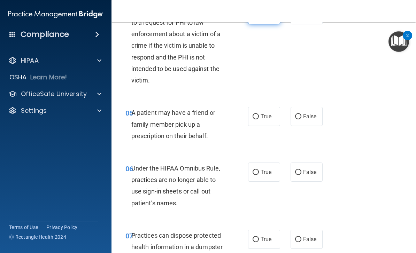
scroll to position [350, 0]
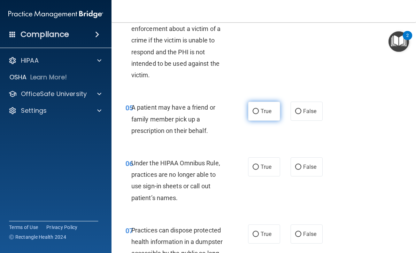
click at [273, 109] on label "True" at bounding box center [264, 111] width 32 height 19
click at [259, 109] on input "True" at bounding box center [256, 111] width 6 height 5
radio input "true"
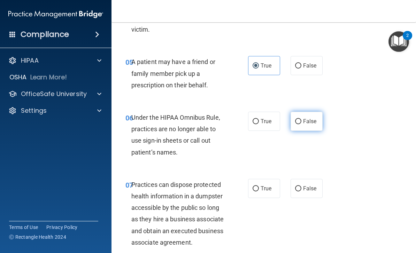
click at [314, 121] on span "False" at bounding box center [310, 121] width 14 height 7
click at [301, 121] on input "False" at bounding box center [298, 121] width 6 height 5
radio input "true"
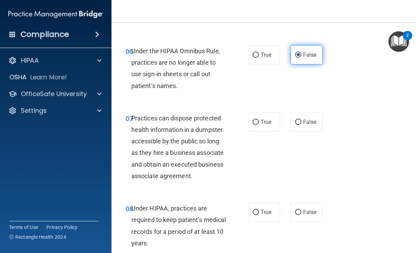
scroll to position [463, 0]
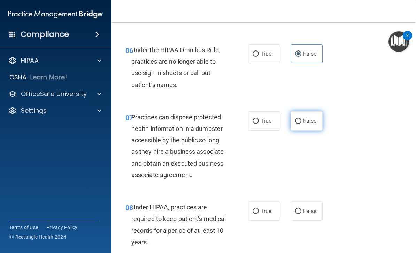
click at [310, 118] on span "False" at bounding box center [310, 121] width 14 height 7
click at [301, 119] on input "False" at bounding box center [298, 121] width 6 height 5
radio input "true"
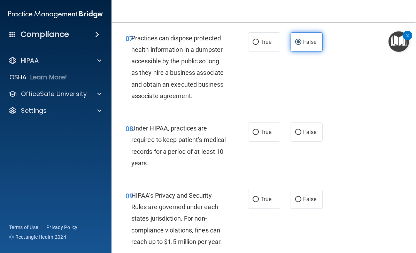
scroll to position [542, 0]
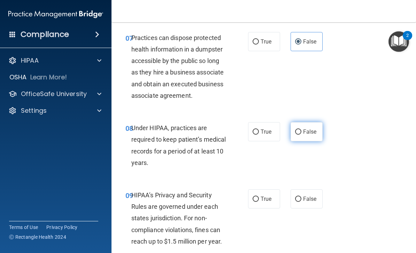
click at [314, 129] on span "False" at bounding box center [310, 132] width 14 height 7
click at [301, 130] on input "False" at bounding box center [298, 132] width 6 height 5
radio input "true"
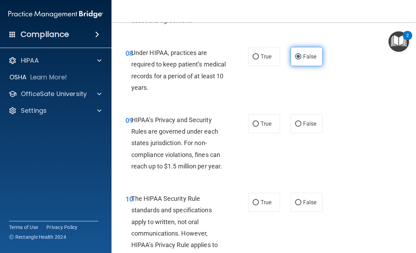
scroll to position [618, 0]
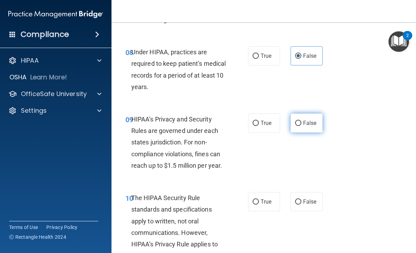
click at [311, 123] on span "False" at bounding box center [310, 123] width 14 height 7
click at [301, 123] on input "False" at bounding box center [298, 123] width 6 height 5
radio input "true"
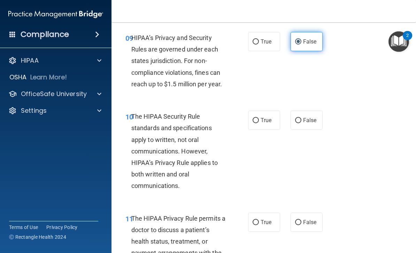
scroll to position [701, 0]
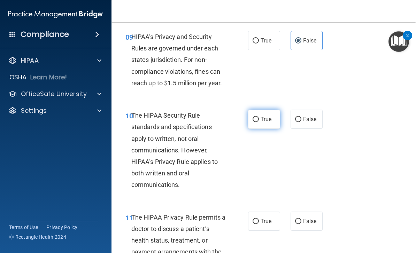
click at [268, 118] on span "True" at bounding box center [266, 119] width 11 height 7
click at [259, 118] on input "True" at bounding box center [256, 119] width 6 height 5
radio input "true"
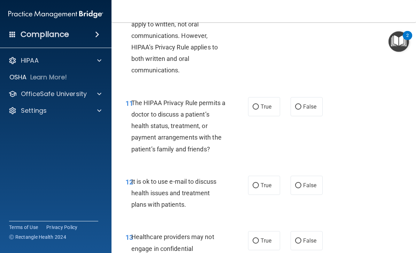
scroll to position [816, 0]
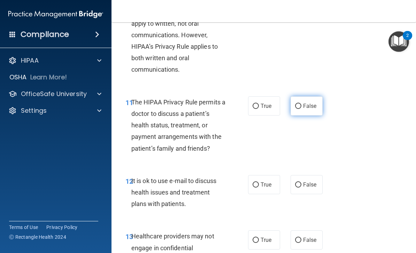
click at [318, 104] on label "False" at bounding box center [307, 106] width 32 height 19
click at [301, 104] on input "False" at bounding box center [298, 106] width 6 height 5
radio input "true"
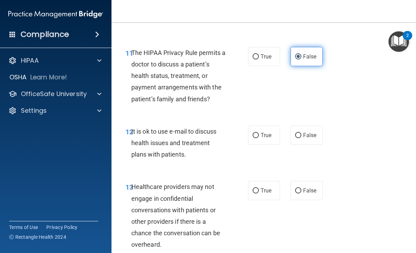
scroll to position [877, 0]
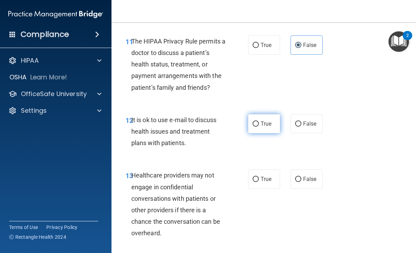
click at [278, 125] on label "True" at bounding box center [264, 123] width 32 height 19
click at [259, 125] on input "True" at bounding box center [256, 124] width 6 height 5
radio input "true"
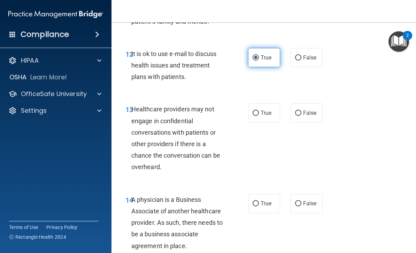
scroll to position [944, 0]
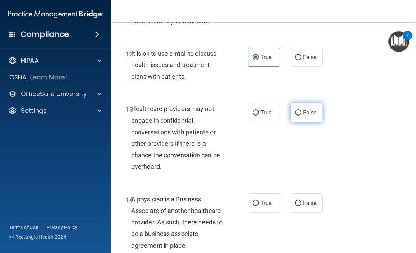
click at [312, 110] on span "False" at bounding box center [310, 112] width 14 height 7
click at [301, 110] on input "False" at bounding box center [298, 112] width 6 height 5
radio input "true"
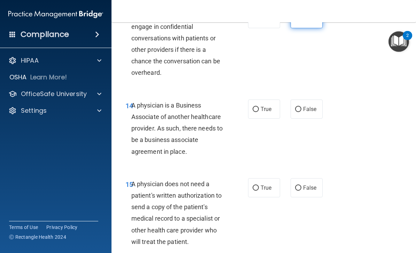
scroll to position [1045, 0]
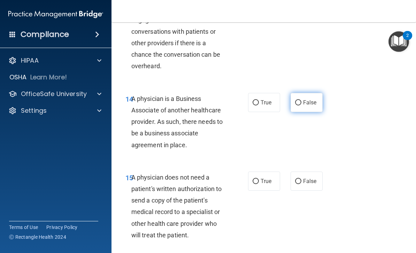
click at [315, 100] on label "False" at bounding box center [307, 102] width 32 height 19
click at [301, 100] on input "False" at bounding box center [298, 102] width 6 height 5
radio input "true"
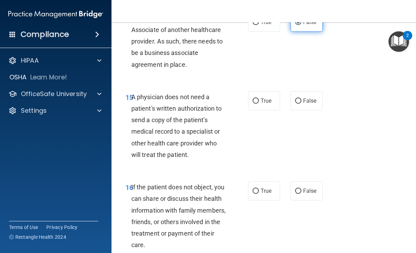
scroll to position [1132, 0]
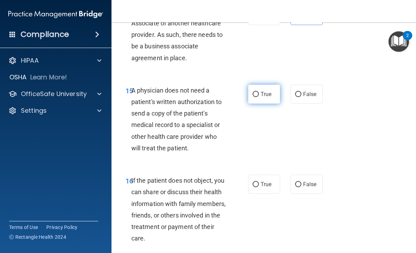
click at [264, 91] on span "True" at bounding box center [266, 94] width 11 height 7
click at [259, 92] on input "True" at bounding box center [256, 94] width 6 height 5
radio input "true"
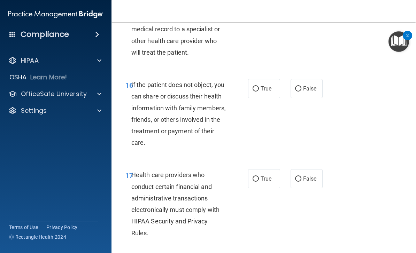
scroll to position [1228, 0]
click at [267, 85] on span "True" at bounding box center [266, 88] width 11 height 7
click at [259, 86] on input "True" at bounding box center [256, 88] width 6 height 5
radio input "true"
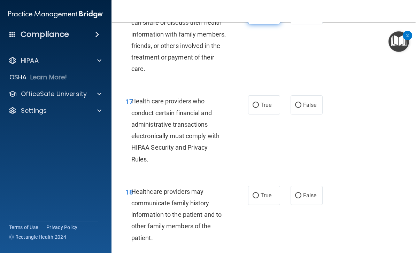
scroll to position [1304, 0]
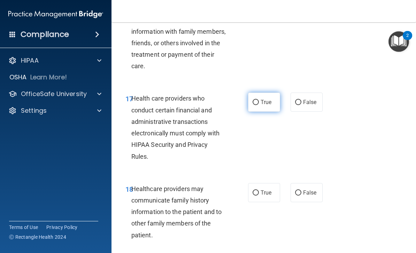
click at [266, 99] on span "True" at bounding box center [266, 102] width 11 height 7
click at [259, 100] on input "True" at bounding box center [256, 102] width 6 height 5
radio input "true"
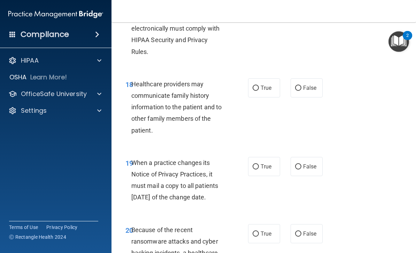
scroll to position [1414, 0]
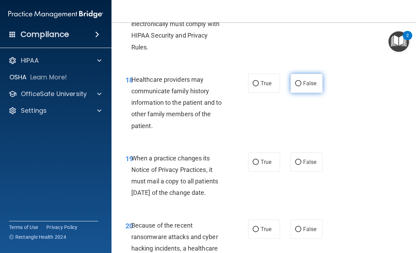
click at [323, 74] on label "False" at bounding box center [307, 83] width 32 height 19
click at [301, 81] on input "False" at bounding box center [298, 83] width 6 height 5
radio input "true"
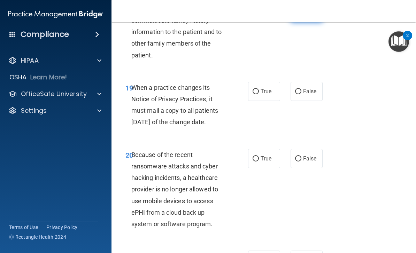
scroll to position [1485, 0]
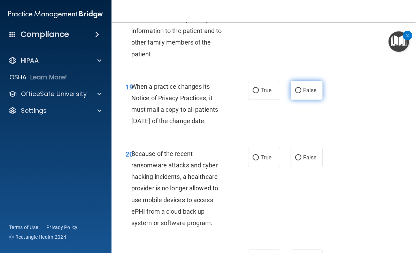
click at [309, 91] on label "False" at bounding box center [307, 90] width 32 height 19
click at [301, 91] on input "False" at bounding box center [298, 90] width 6 height 5
radio input "true"
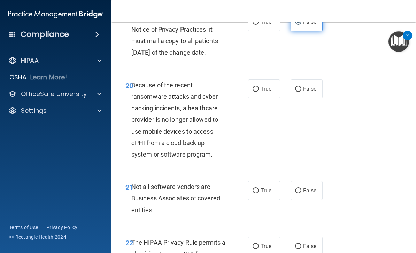
scroll to position [1555, 0]
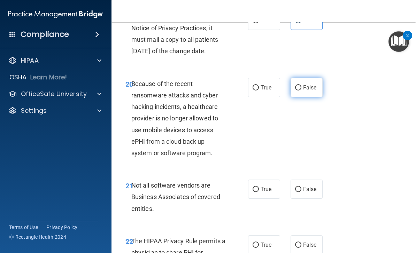
click at [317, 94] on label "False" at bounding box center [307, 87] width 32 height 19
click at [301, 91] on input "False" at bounding box center [298, 87] width 6 height 5
radio input "true"
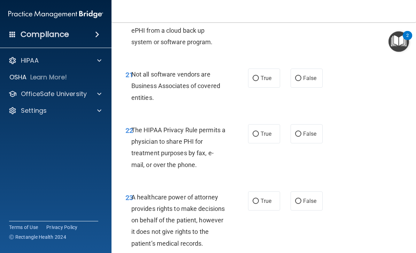
scroll to position [1667, 0]
click at [268, 85] on label "True" at bounding box center [264, 77] width 32 height 19
click at [259, 81] on input "True" at bounding box center [256, 78] width 6 height 5
radio input "true"
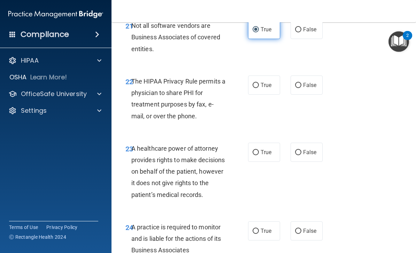
scroll to position [1722, 0]
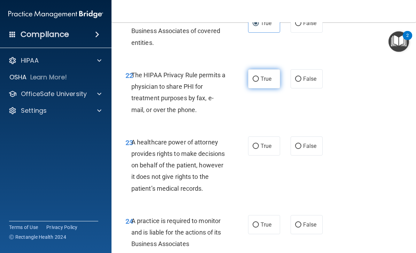
click at [279, 84] on label "True" at bounding box center [264, 78] width 32 height 19
click at [259, 82] on input "True" at bounding box center [256, 79] width 6 height 5
radio input "true"
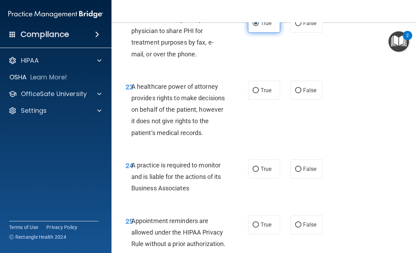
scroll to position [1779, 0]
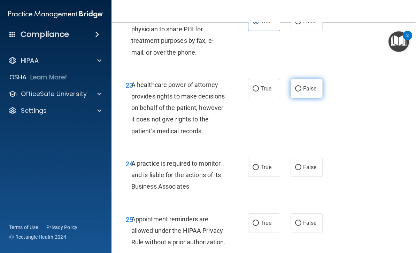
click at [322, 89] on label "False" at bounding box center [307, 88] width 32 height 19
click at [301, 89] on input "False" at bounding box center [298, 88] width 6 height 5
radio input "true"
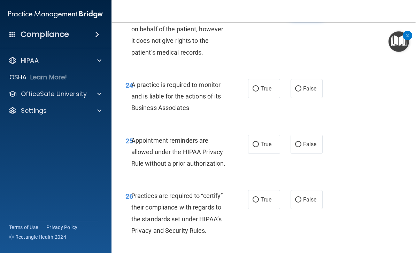
scroll to position [1860, 0]
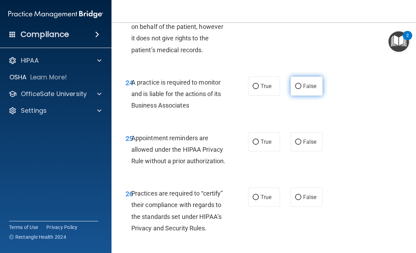
click at [319, 96] on label "False" at bounding box center [307, 86] width 32 height 19
click at [301, 89] on input "False" at bounding box center [298, 86] width 6 height 5
radio input "true"
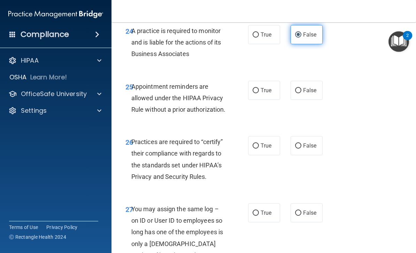
scroll to position [1927, 0]
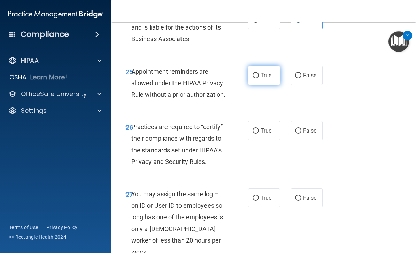
click at [269, 85] on label "True" at bounding box center [264, 75] width 32 height 19
click at [259, 78] on input "True" at bounding box center [256, 75] width 6 height 5
radio input "true"
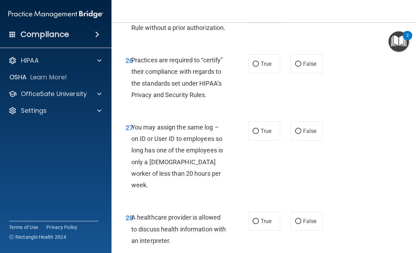
scroll to position [1994, 0]
click at [311, 73] on label "False" at bounding box center [307, 63] width 32 height 19
click at [301, 67] on input "False" at bounding box center [298, 63] width 6 height 5
radio input "true"
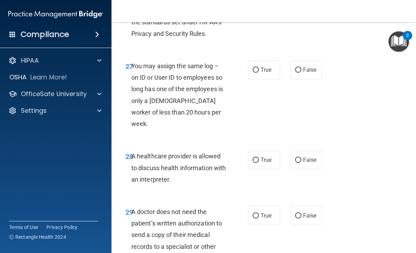
scroll to position [2059, 0]
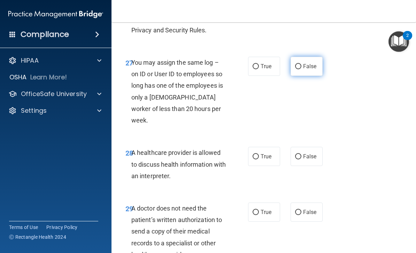
click at [320, 76] on label "False" at bounding box center [307, 66] width 32 height 19
click at [301, 69] on input "False" at bounding box center [298, 66] width 6 height 5
radio input "true"
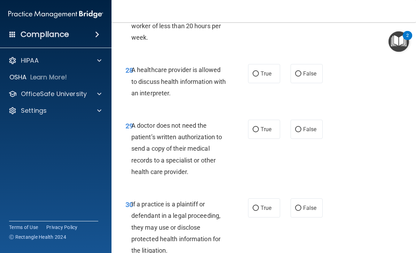
scroll to position [2144, 0]
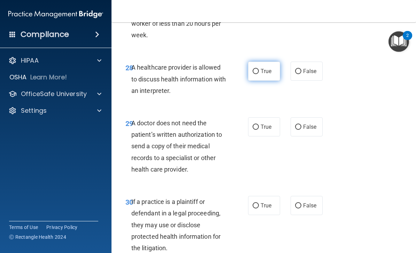
click at [272, 81] on label "True" at bounding box center [264, 71] width 32 height 19
click at [259, 74] on input "True" at bounding box center [256, 71] width 6 height 5
radio input "true"
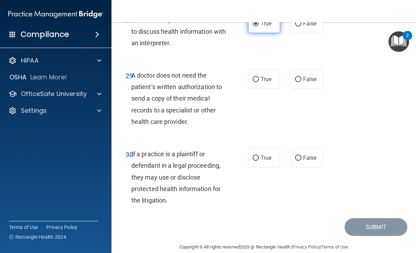
scroll to position [2197, 0]
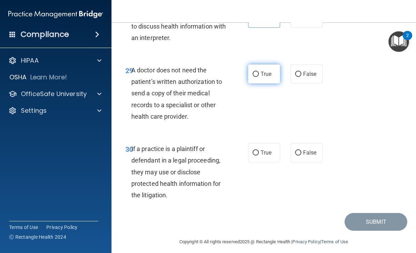
click at [270, 77] on span "True" at bounding box center [266, 74] width 11 height 7
click at [259, 77] on input "True" at bounding box center [256, 74] width 6 height 5
radio input "true"
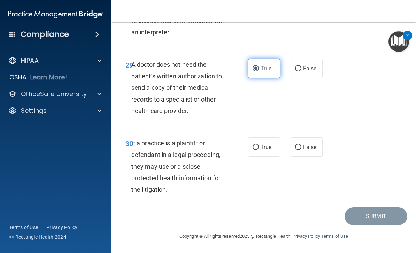
scroll to position [2214, 0]
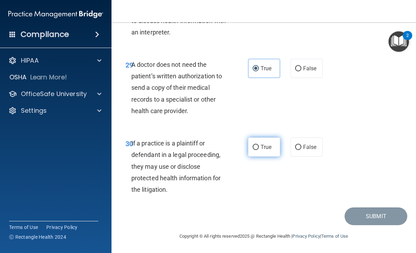
click at [278, 148] on label "True" at bounding box center [264, 147] width 32 height 19
click at [259, 148] on input "True" at bounding box center [256, 147] width 6 height 5
radio input "true"
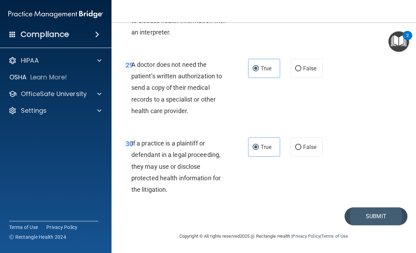
click at [391, 222] on button "Submit" at bounding box center [376, 217] width 63 height 18
